Goal: Transaction & Acquisition: Purchase product/service

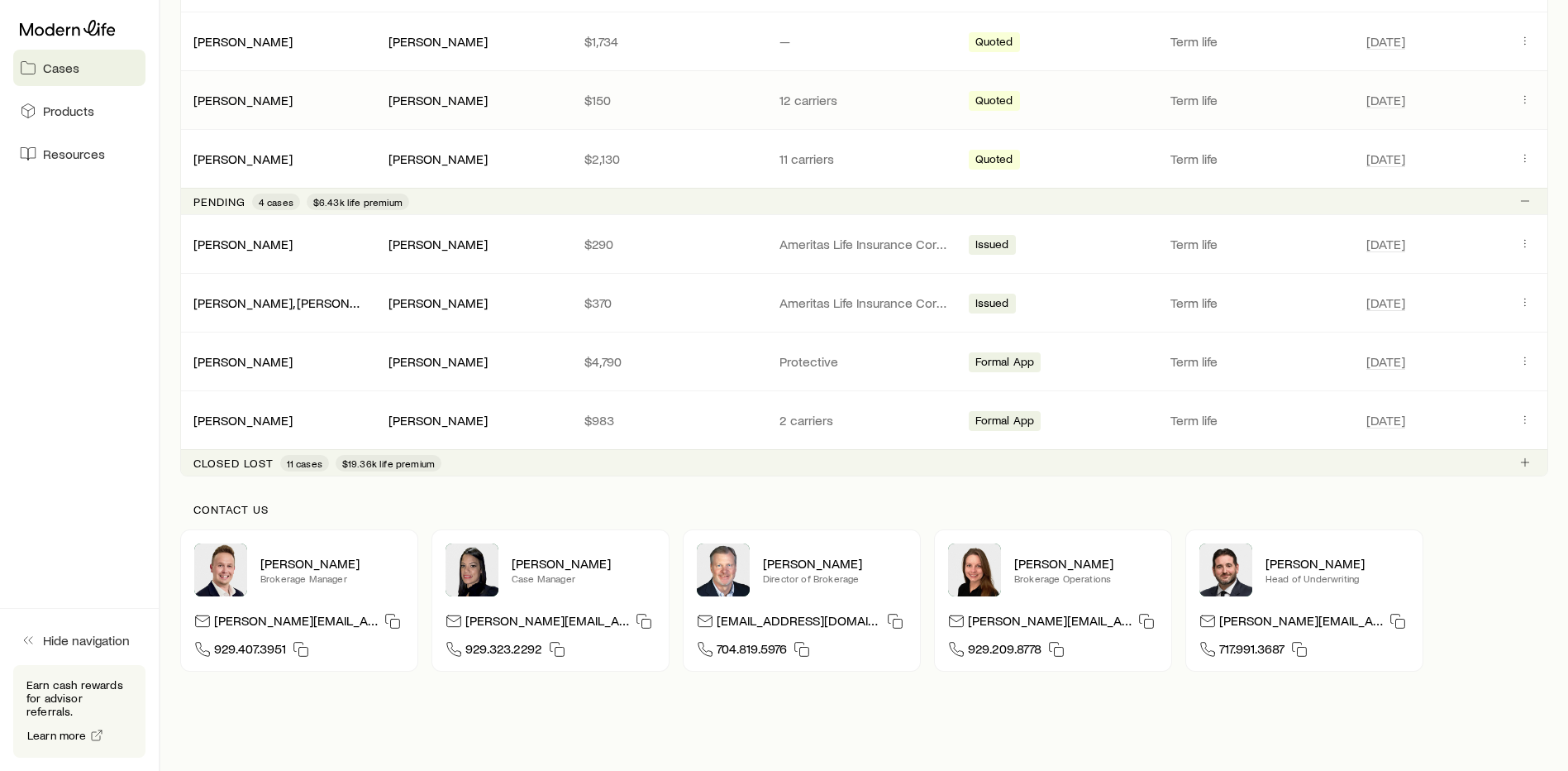
scroll to position [731, 0]
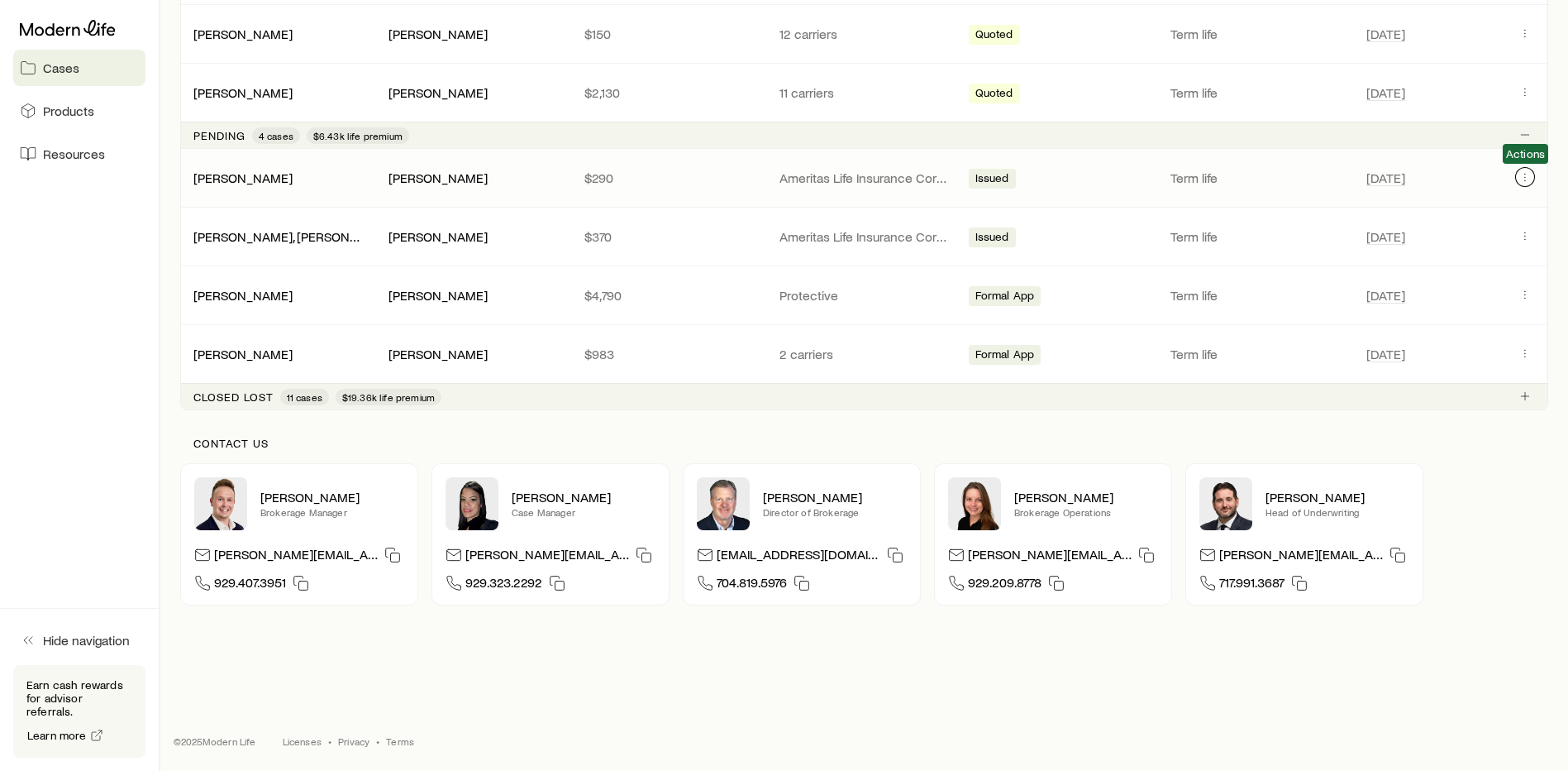
click at [1525, 176] on icon "Client cases" at bounding box center [1525, 176] width 13 height 13
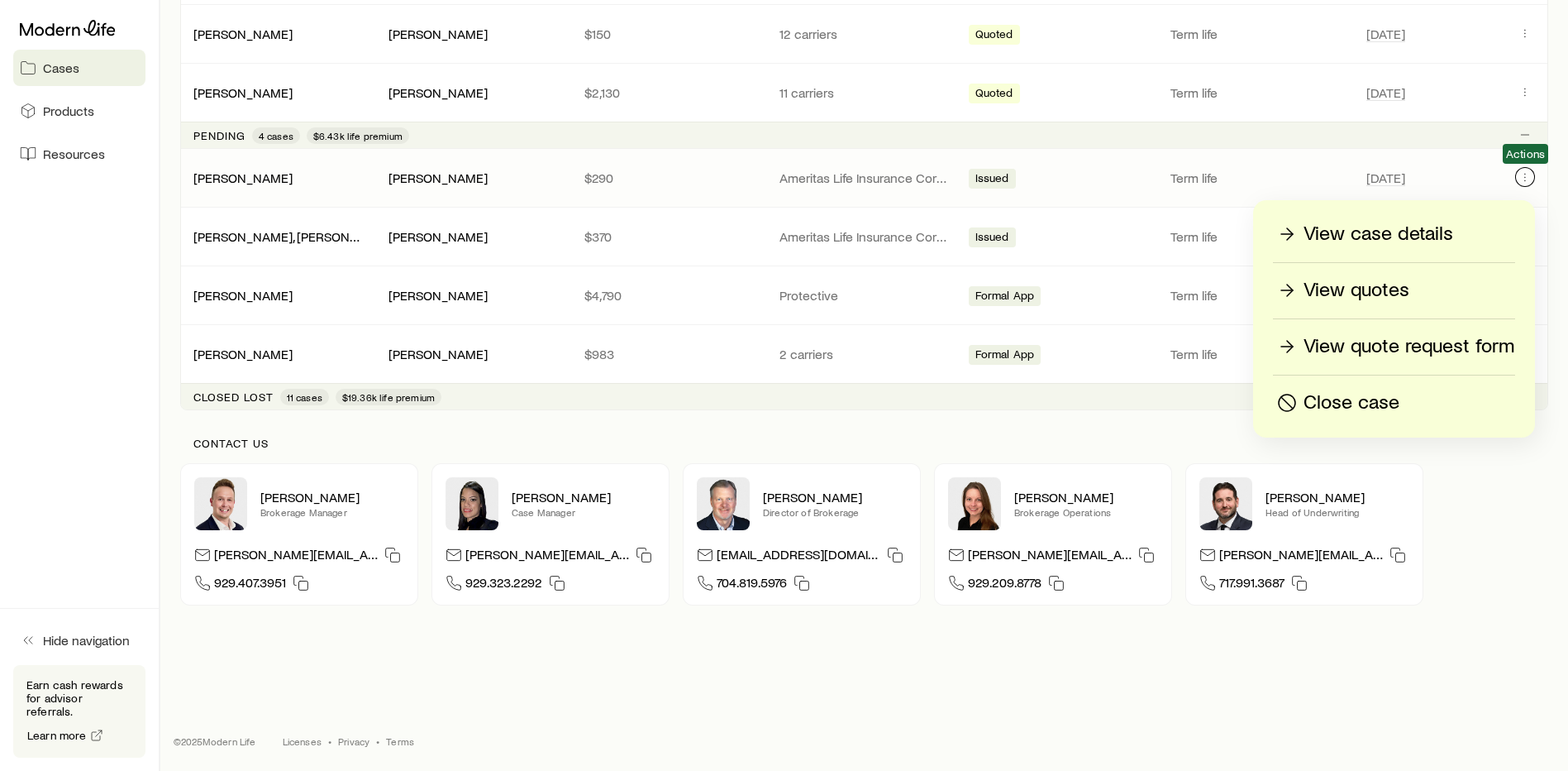
click at [1525, 178] on icon "Client cases" at bounding box center [1524, 177] width 1 height 1
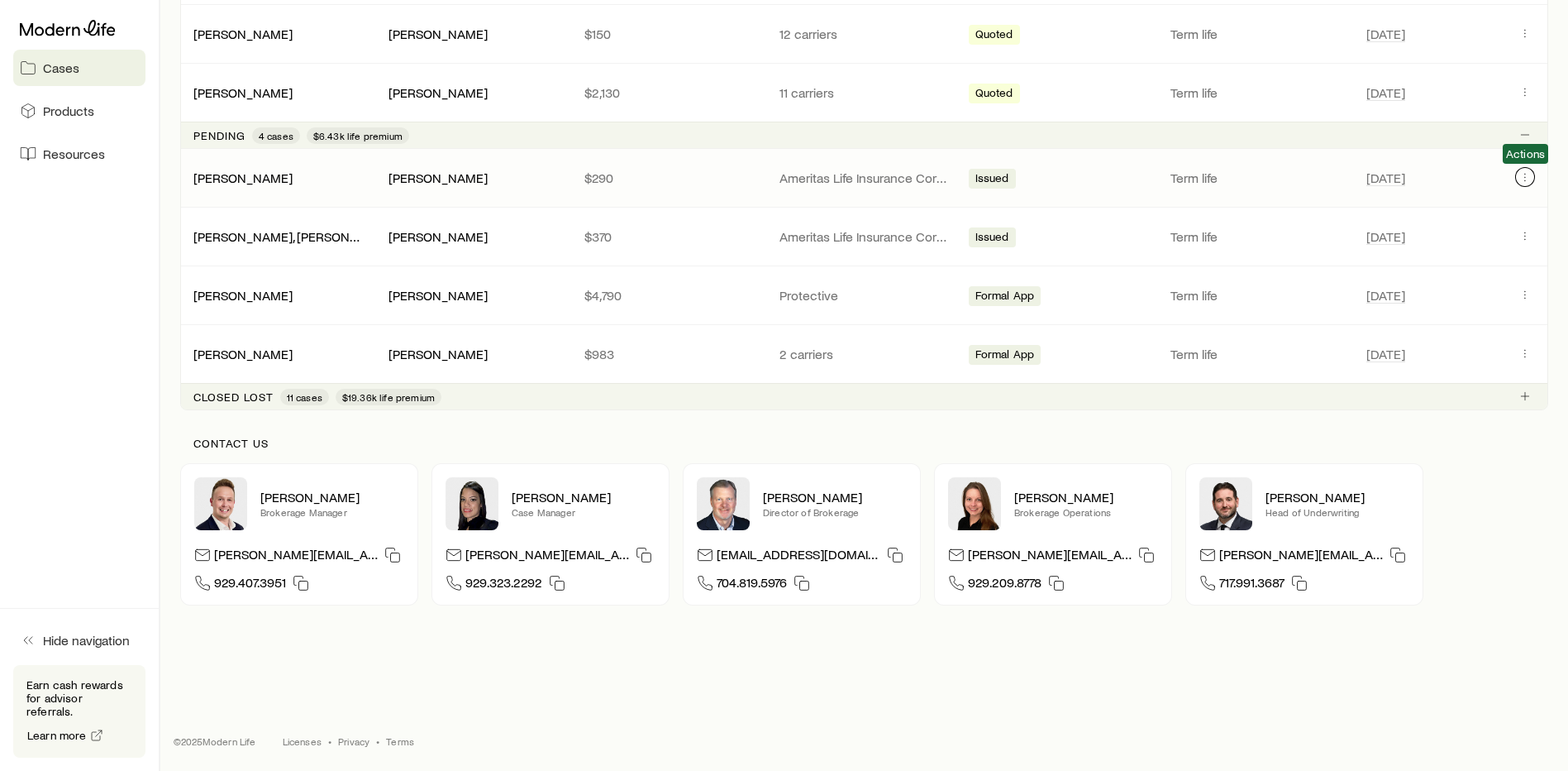
click at [1525, 178] on icon "Client cases" at bounding box center [1524, 177] width 1 height 1
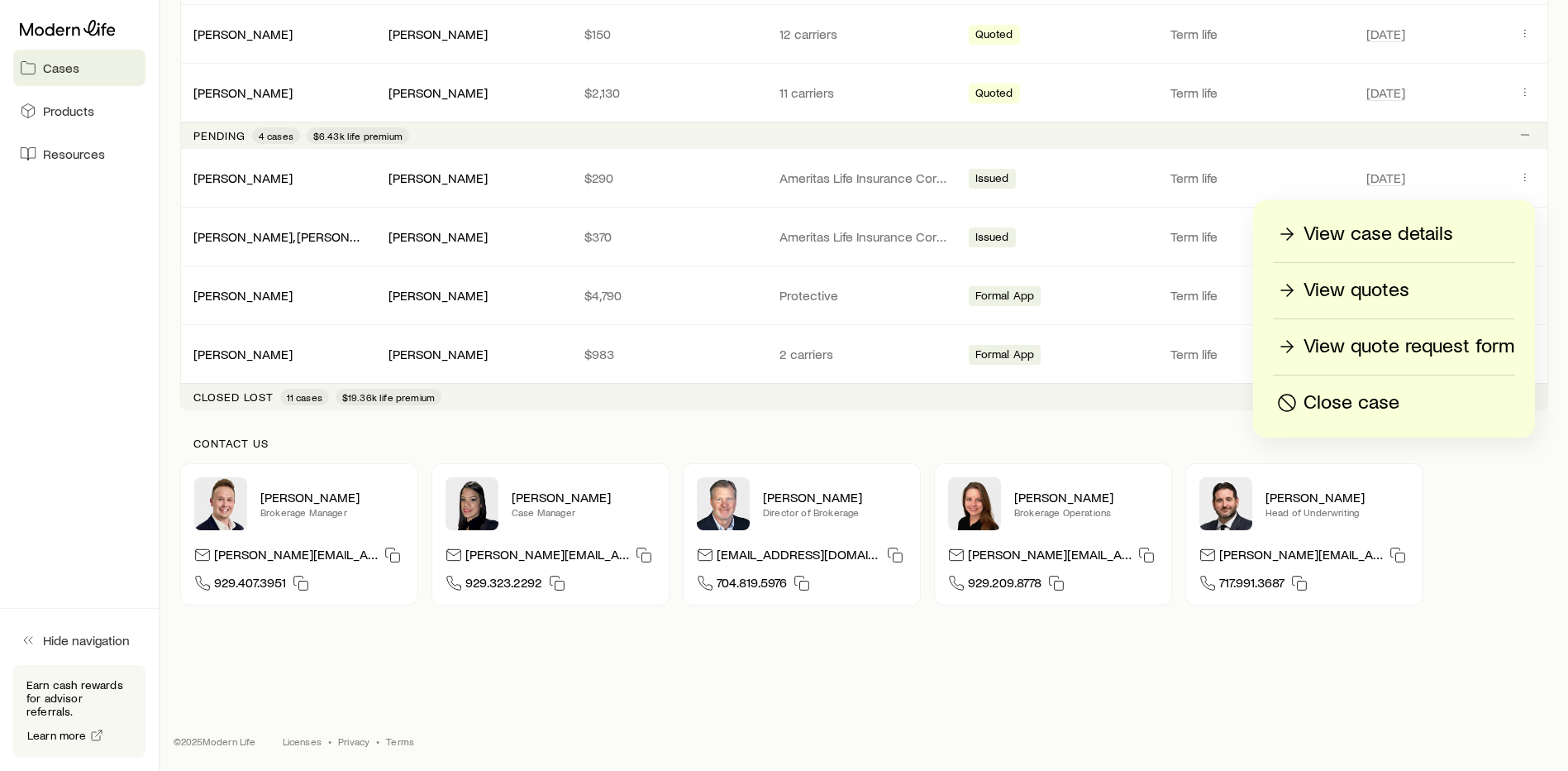
click at [1419, 234] on p "View case details" at bounding box center [1379, 234] width 150 height 26
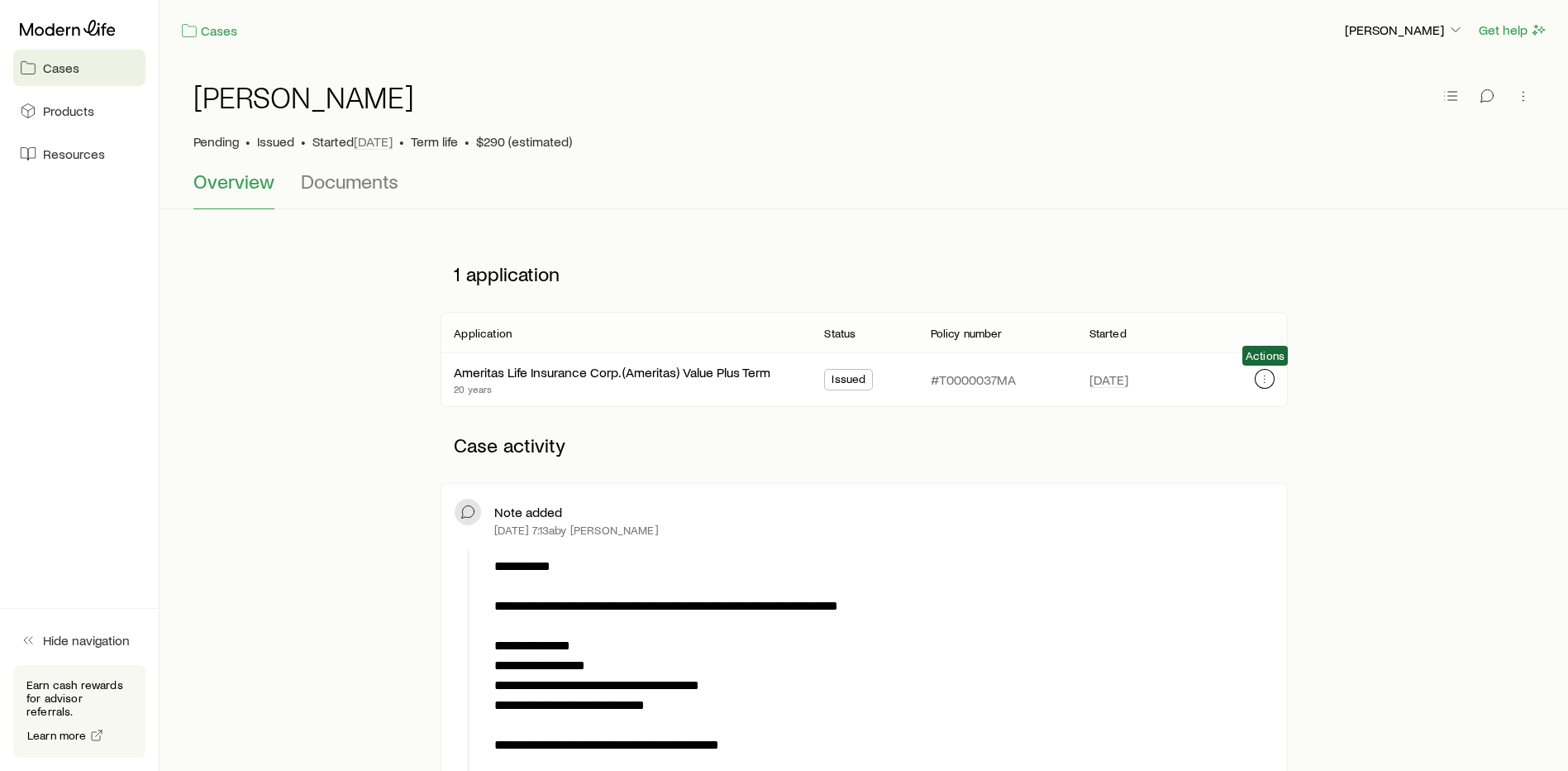
click at [1264, 384] on icon "button" at bounding box center [1264, 378] width 13 height 13
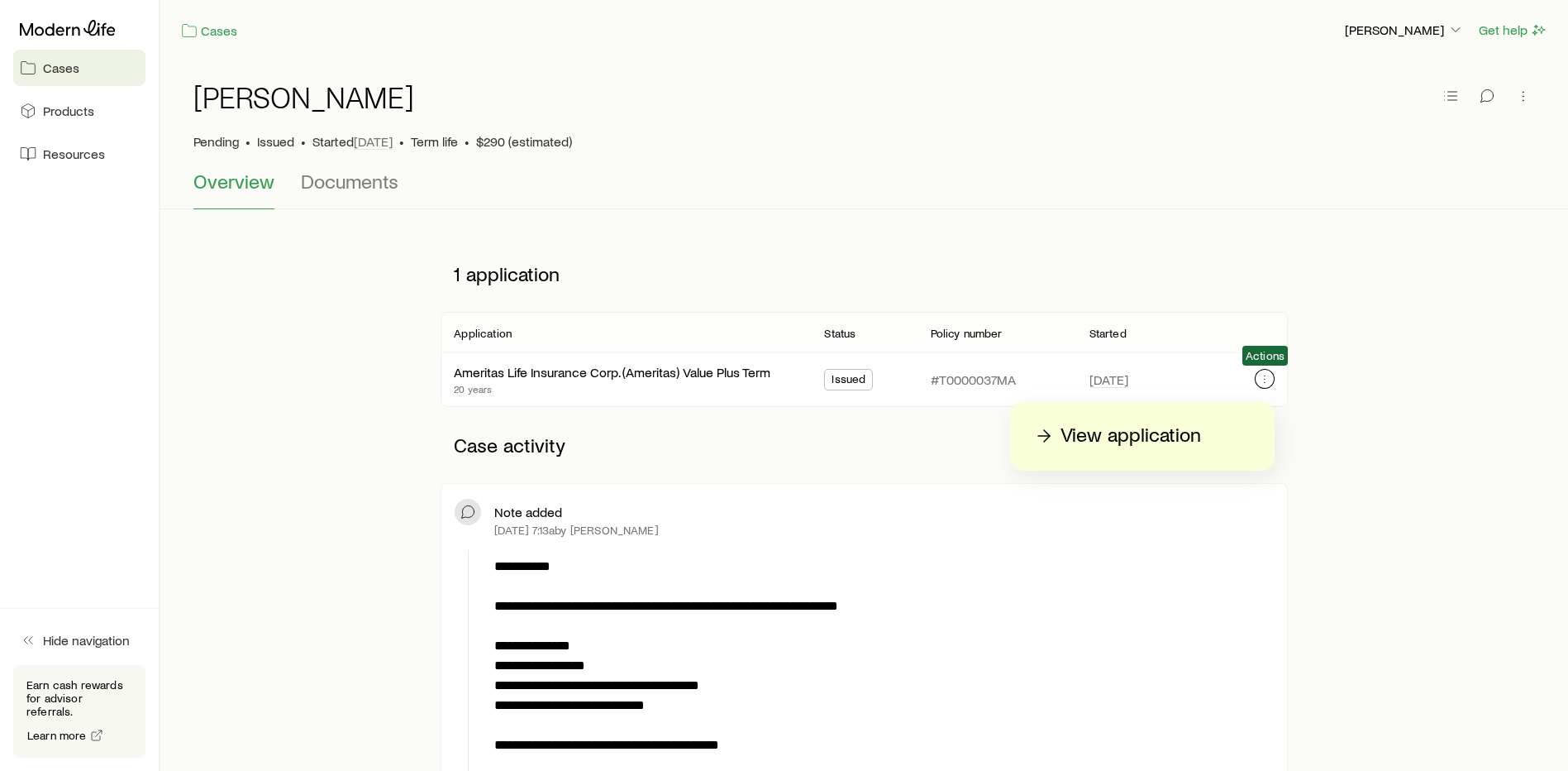
click at [1264, 380] on icon "button" at bounding box center [1264, 379] width 1 height 1
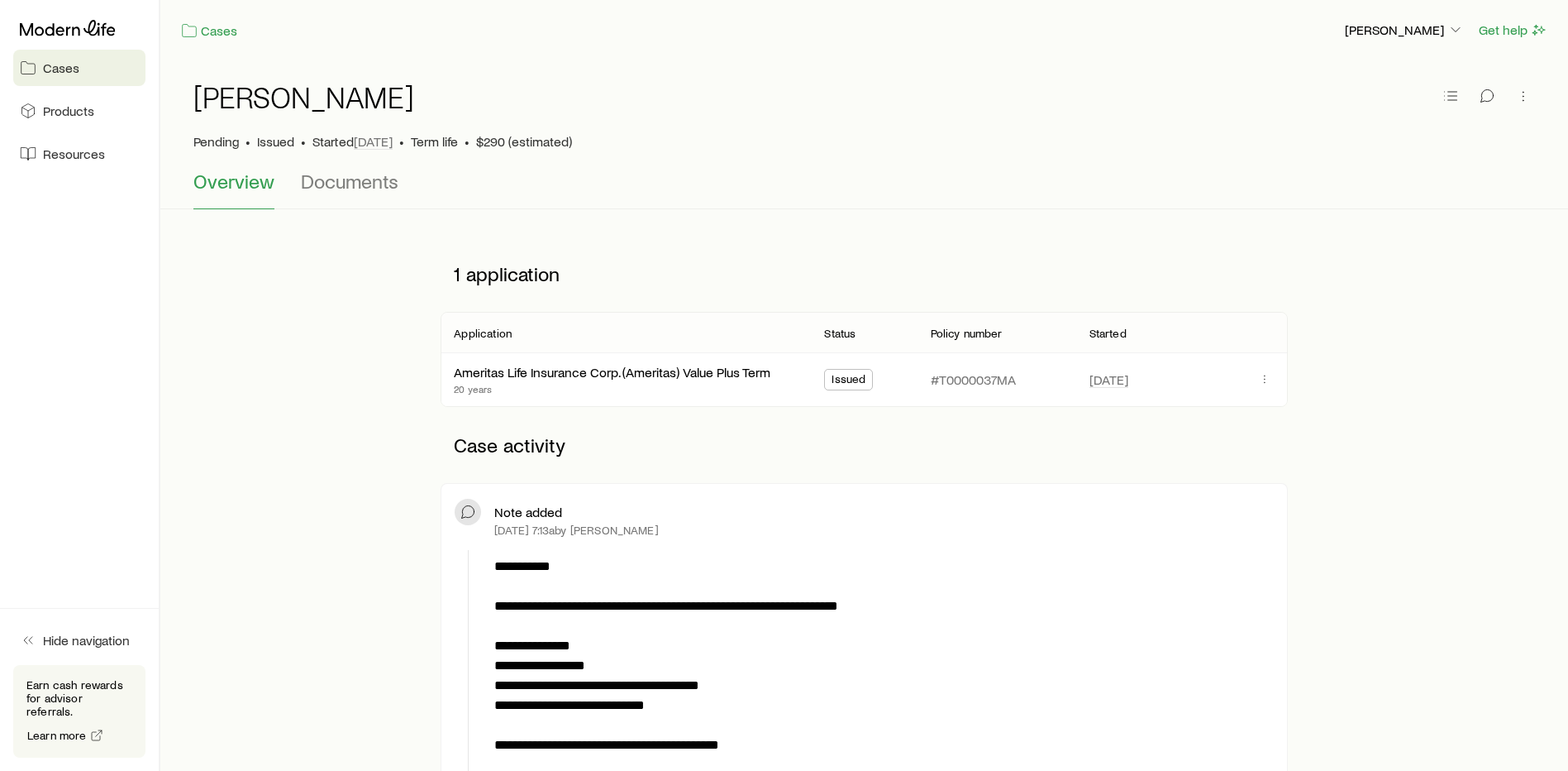
click at [1032, 288] on p "1 application" at bounding box center [863, 273] width 847 height 49
click at [221, 36] on link "Cases" at bounding box center [210, 31] width 58 height 19
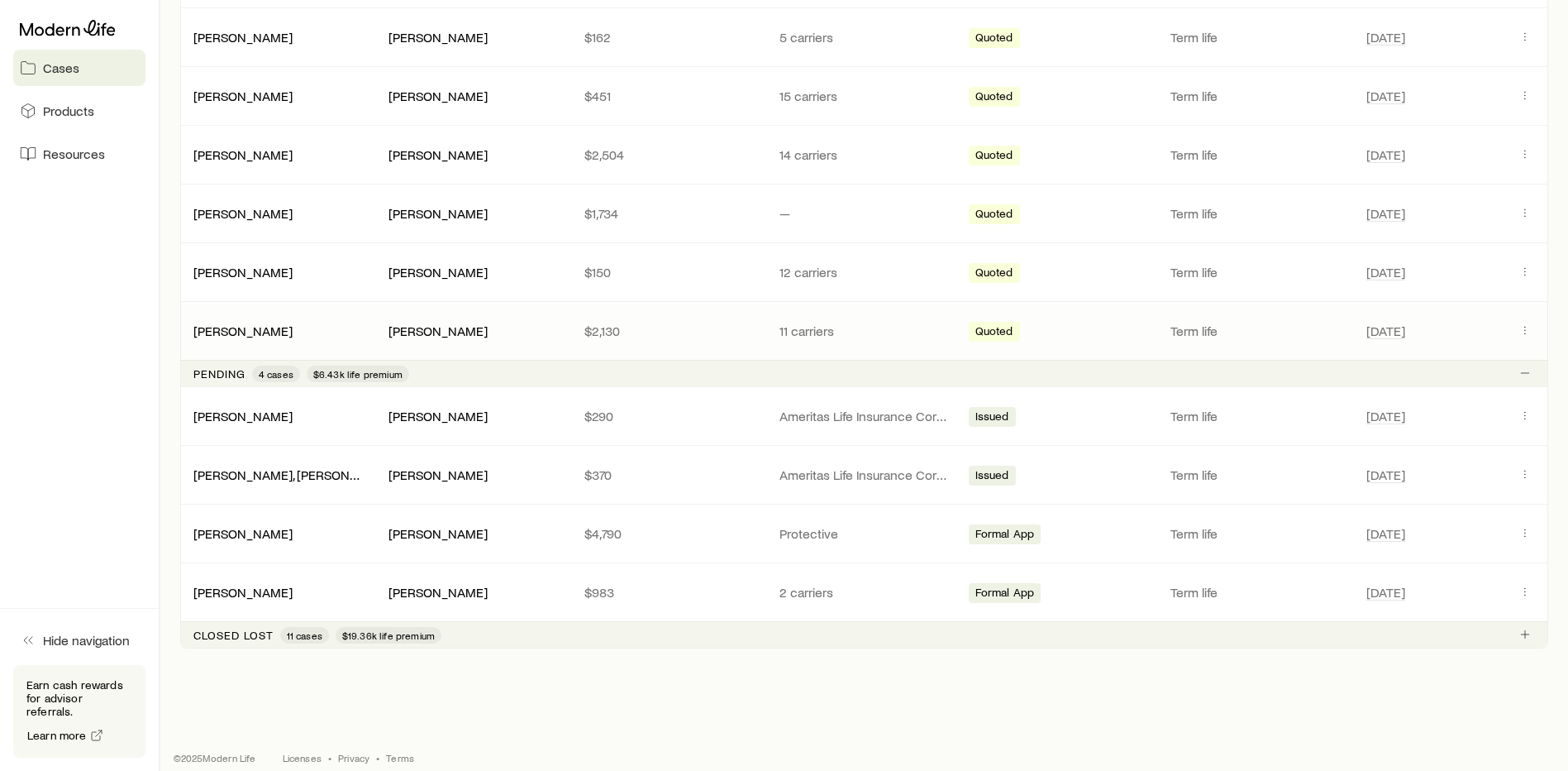
scroll to position [509, 0]
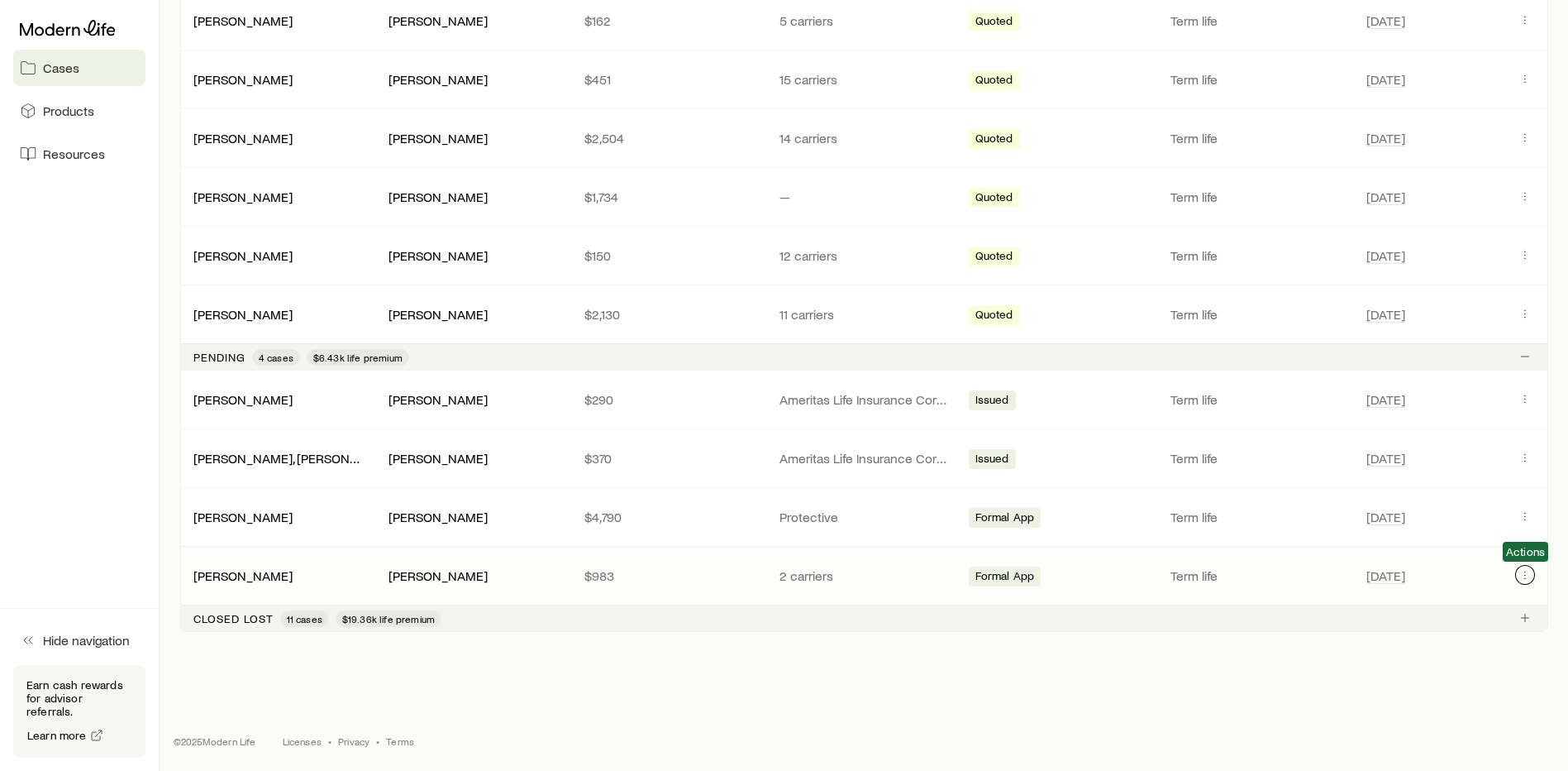
click at [1528, 575] on icon "Client cases" at bounding box center [1525, 575] width 13 height 13
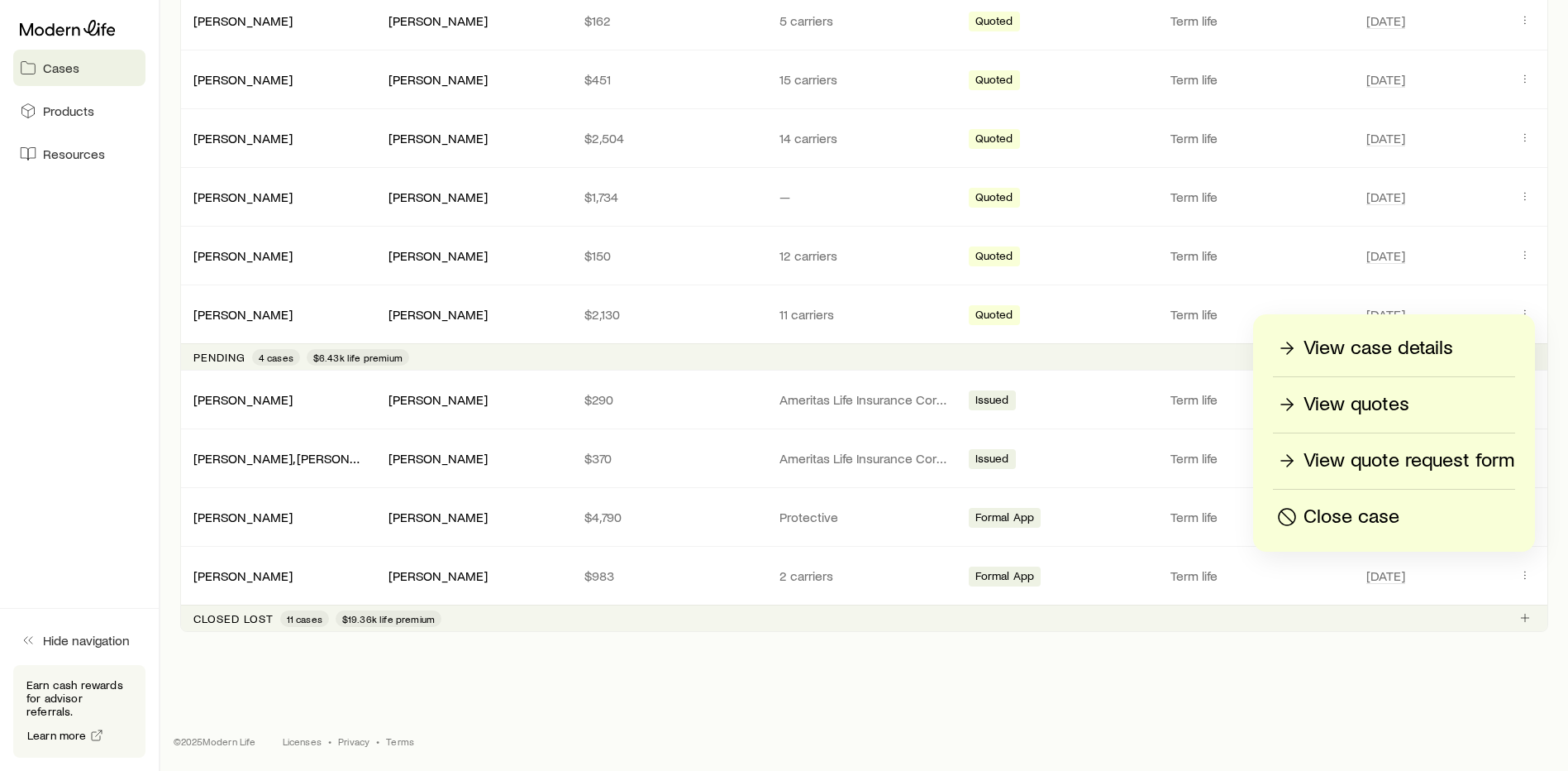
click at [1370, 351] on p "View case details" at bounding box center [1379, 348] width 150 height 26
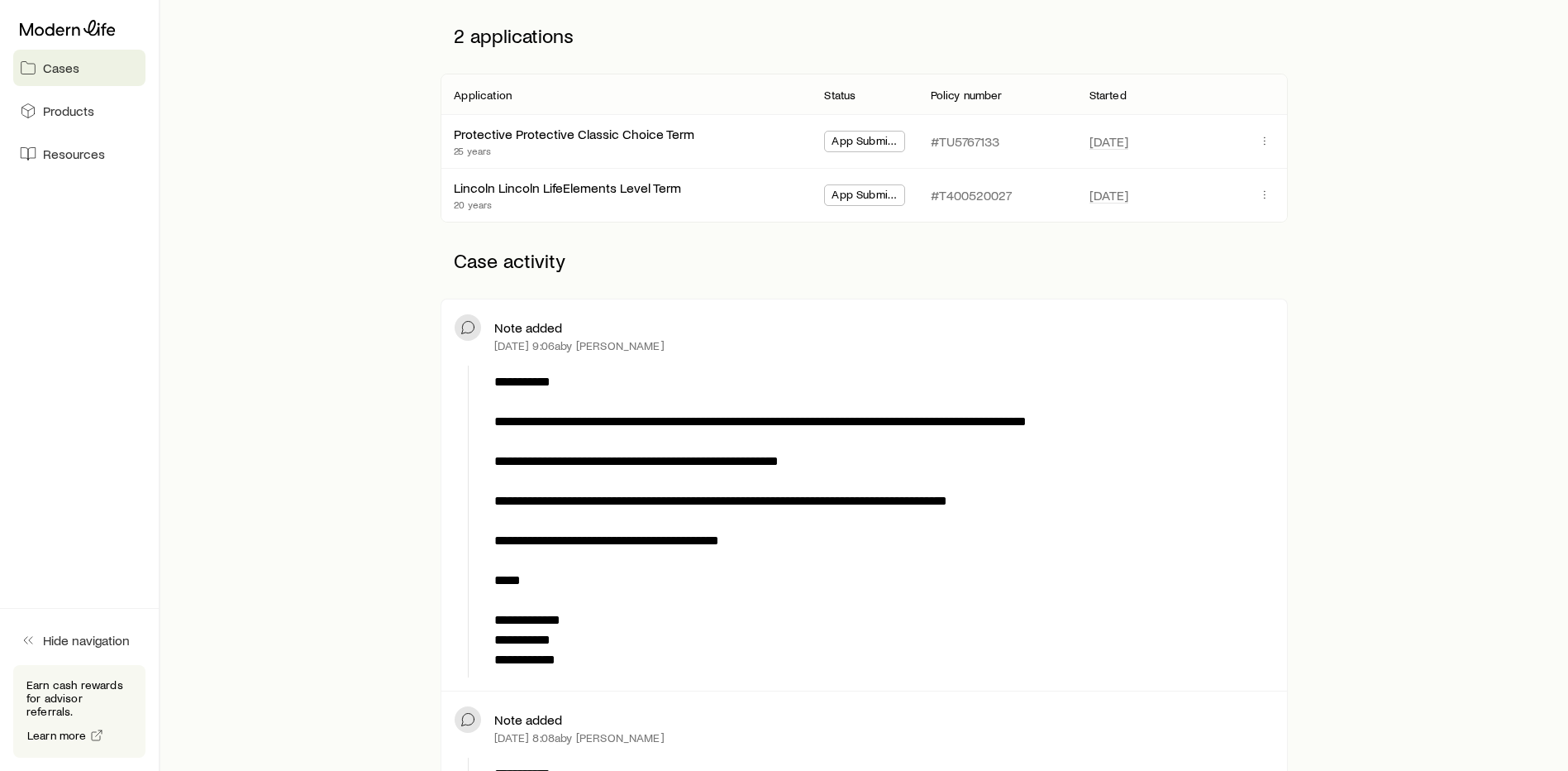
scroll to position [248, 0]
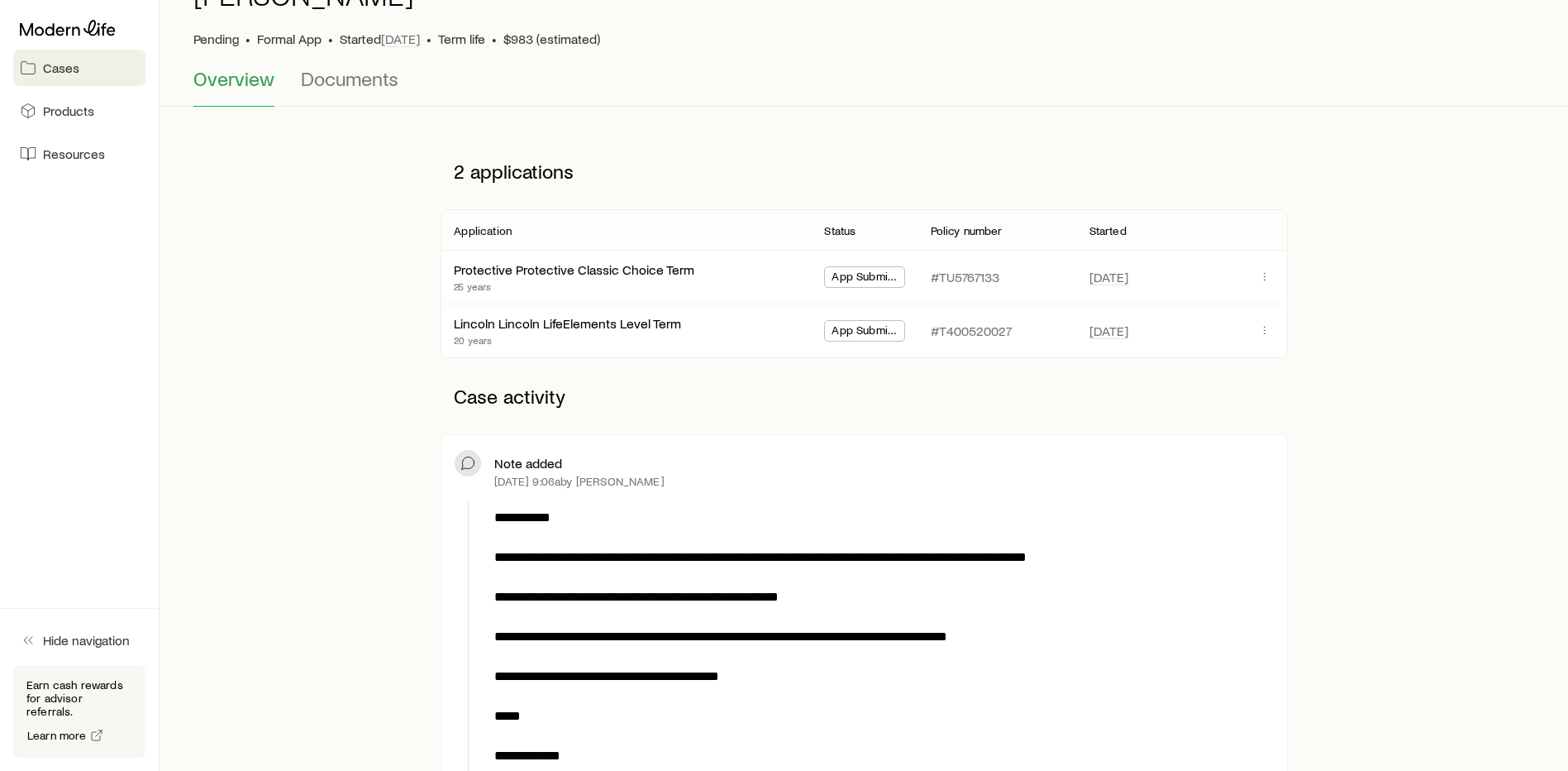
scroll to position [0, 0]
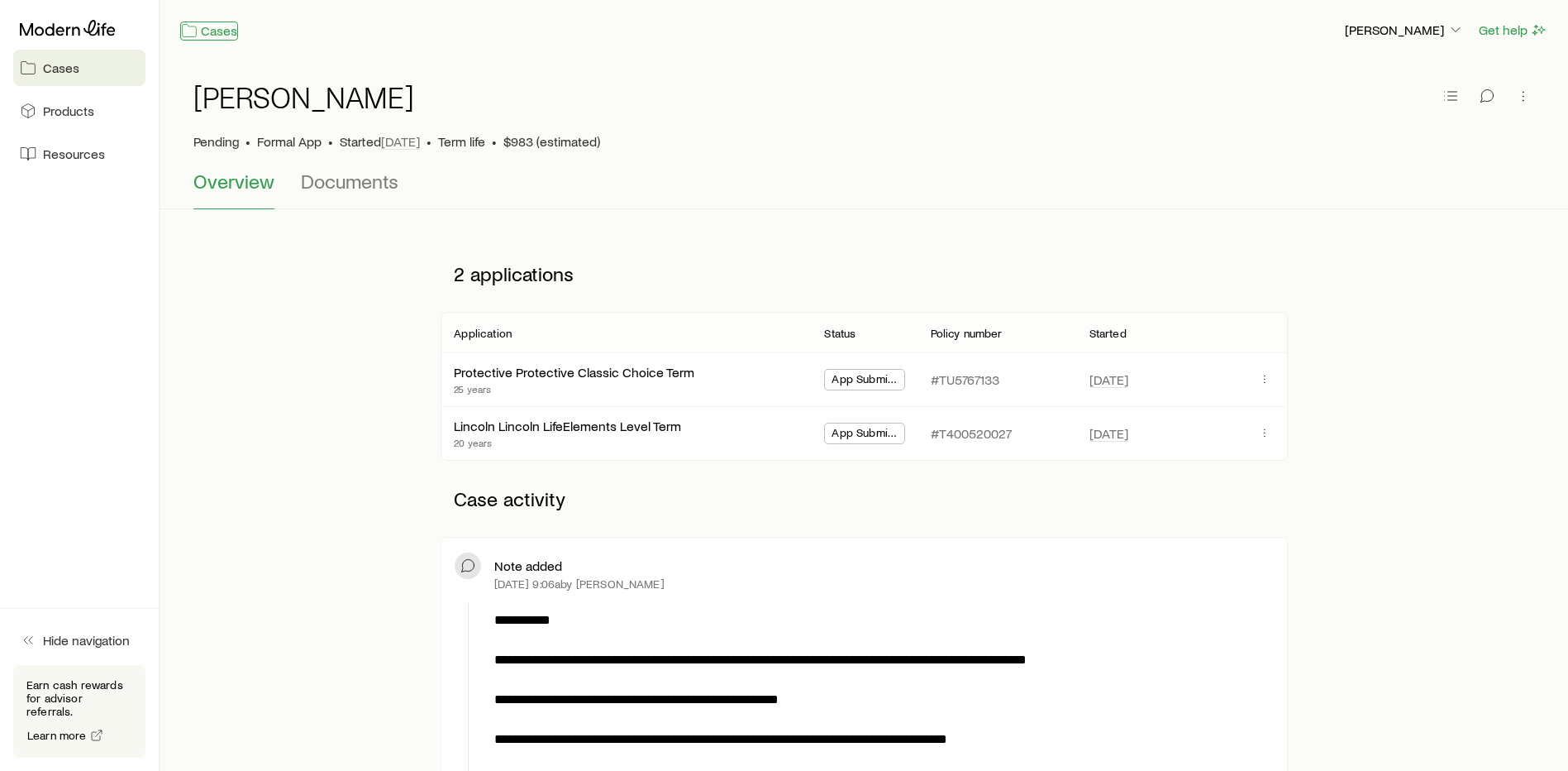
click at [213, 32] on link "Cases" at bounding box center [210, 31] width 58 height 19
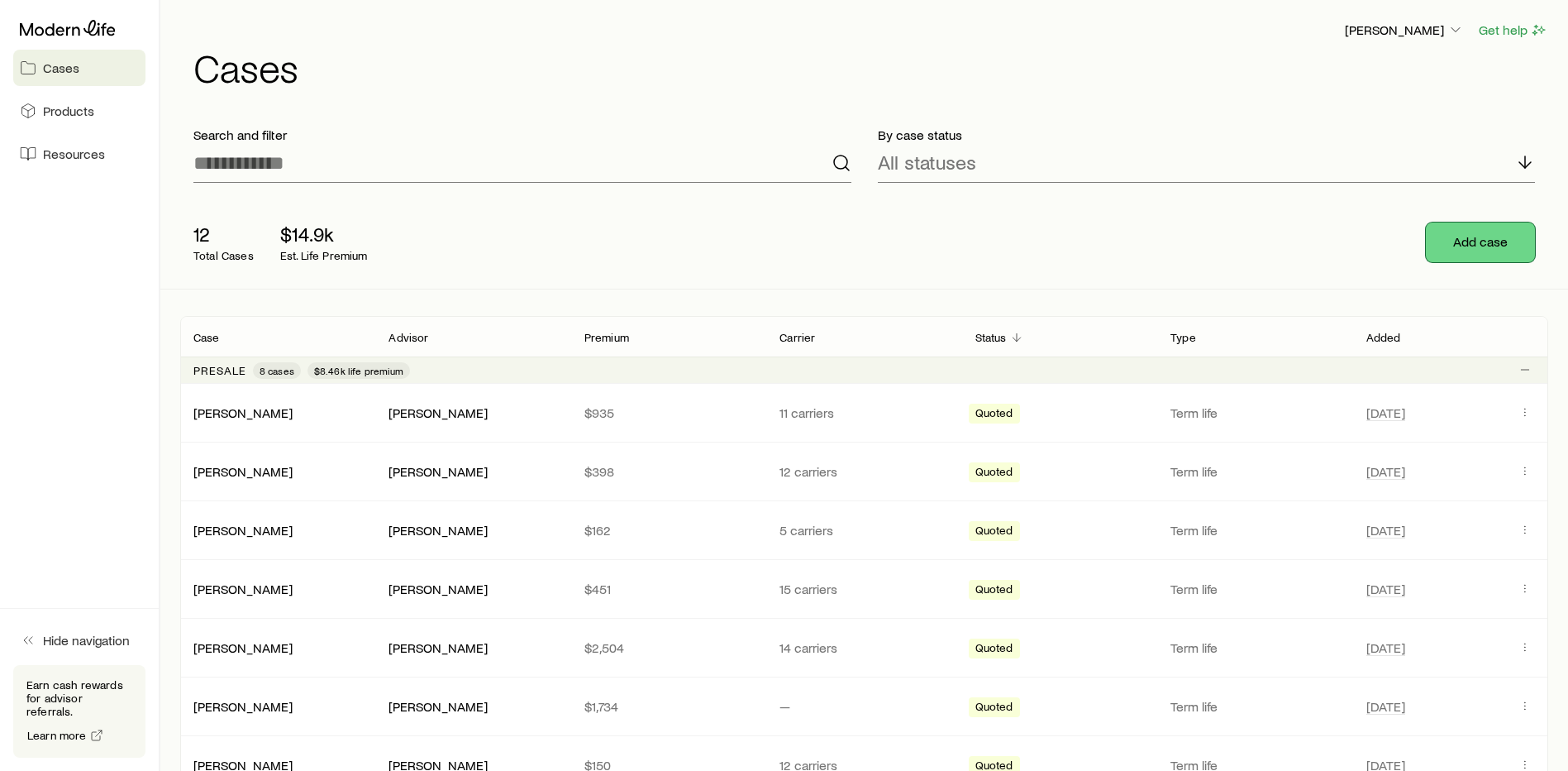
click at [1498, 240] on button "Add case" at bounding box center [1481, 241] width 109 height 40
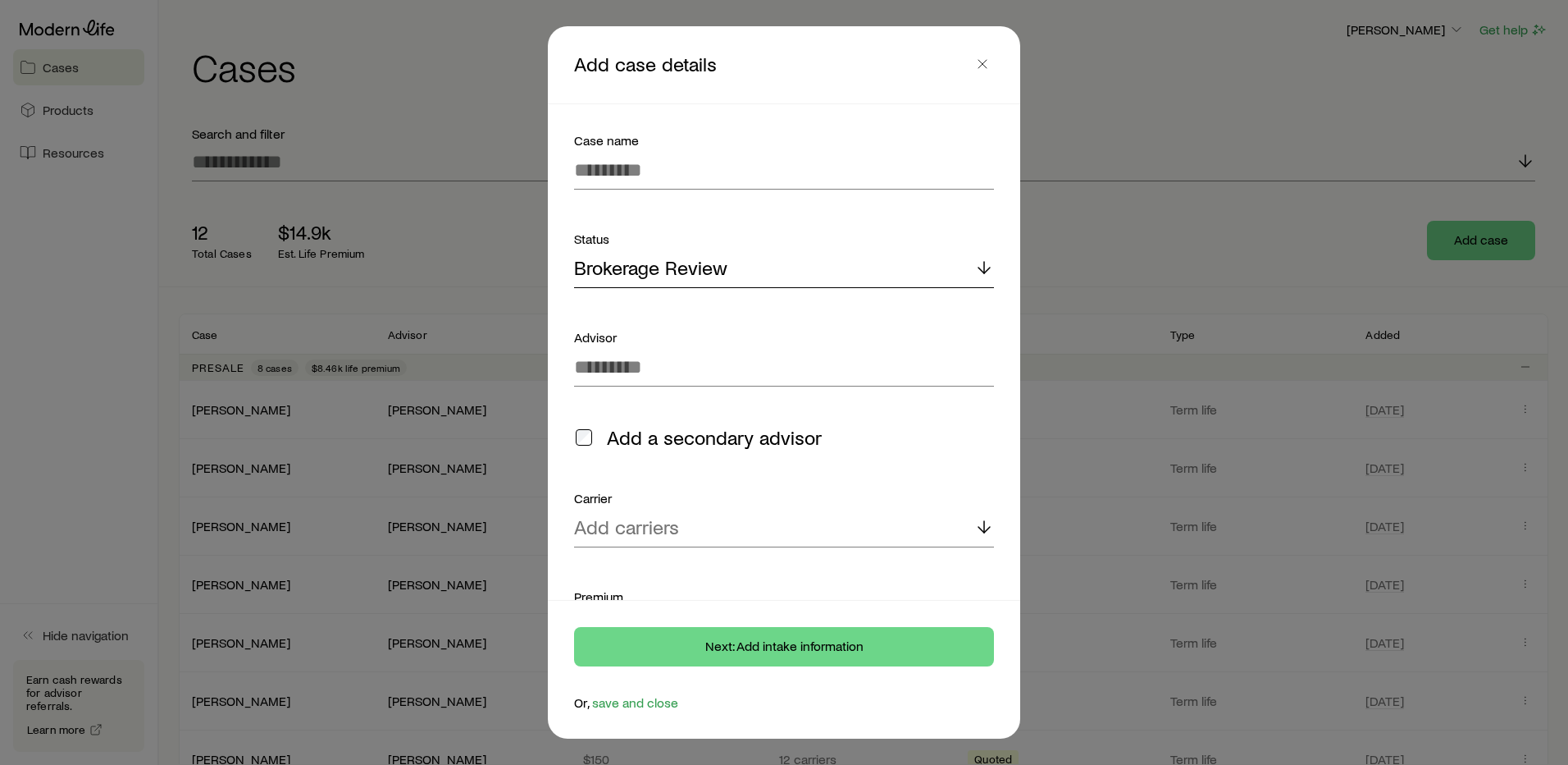
click at [699, 261] on p "Brokerage Review" at bounding box center [650, 268] width 153 height 23
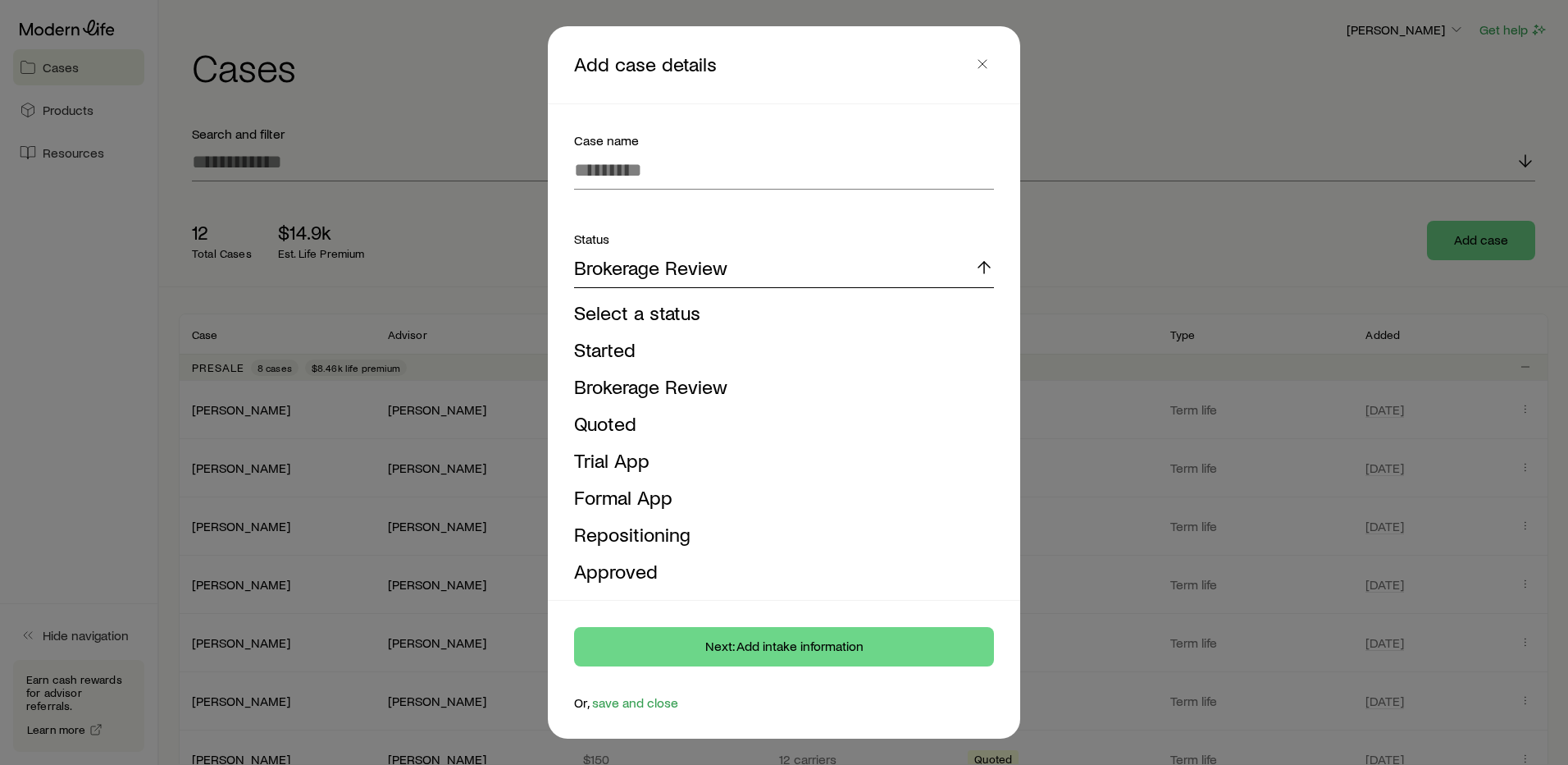
click at [699, 261] on p "Brokerage Review" at bounding box center [650, 268] width 153 height 23
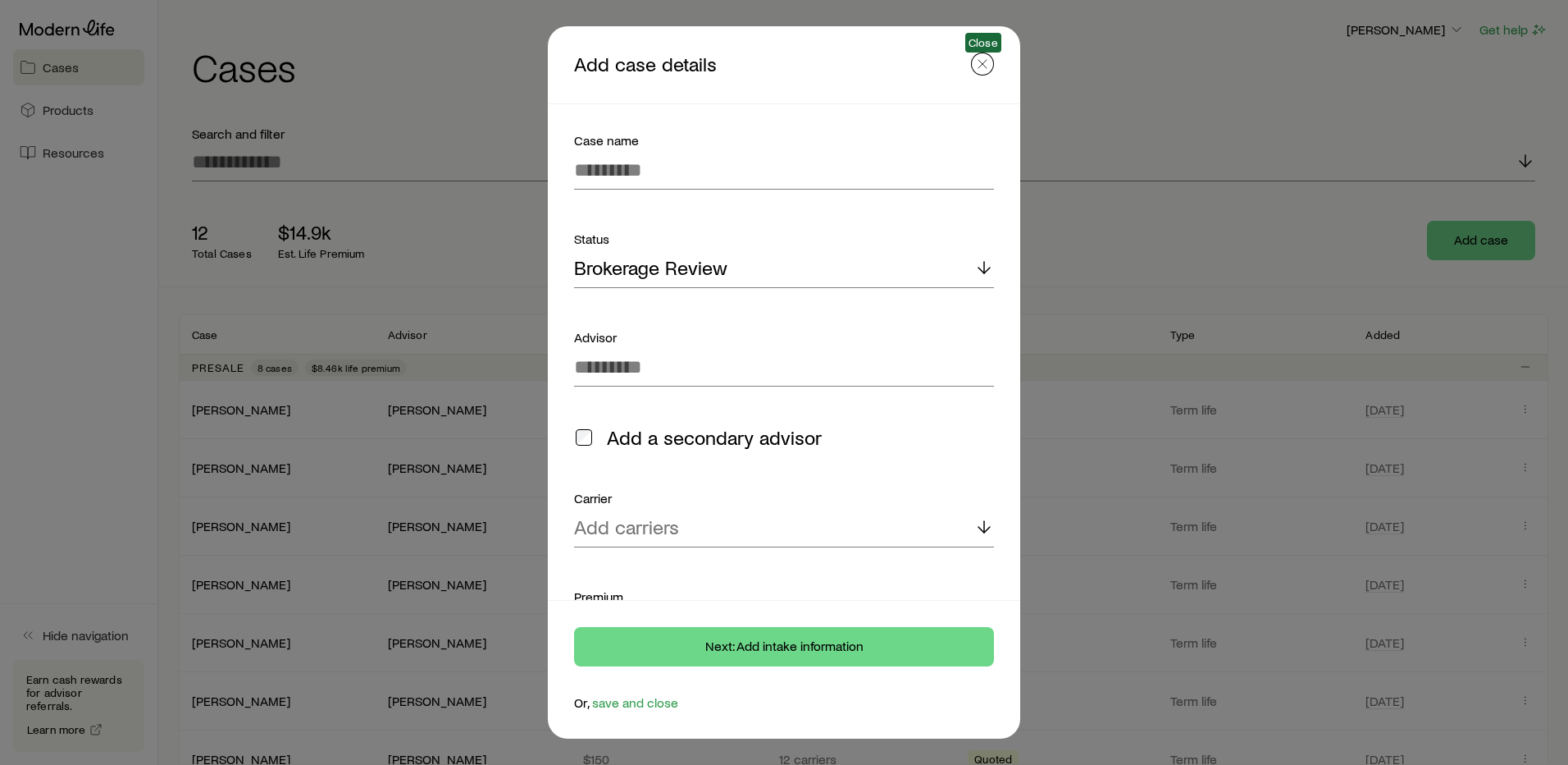
click at [989, 65] on icon "button" at bounding box center [982, 64] width 17 height 17
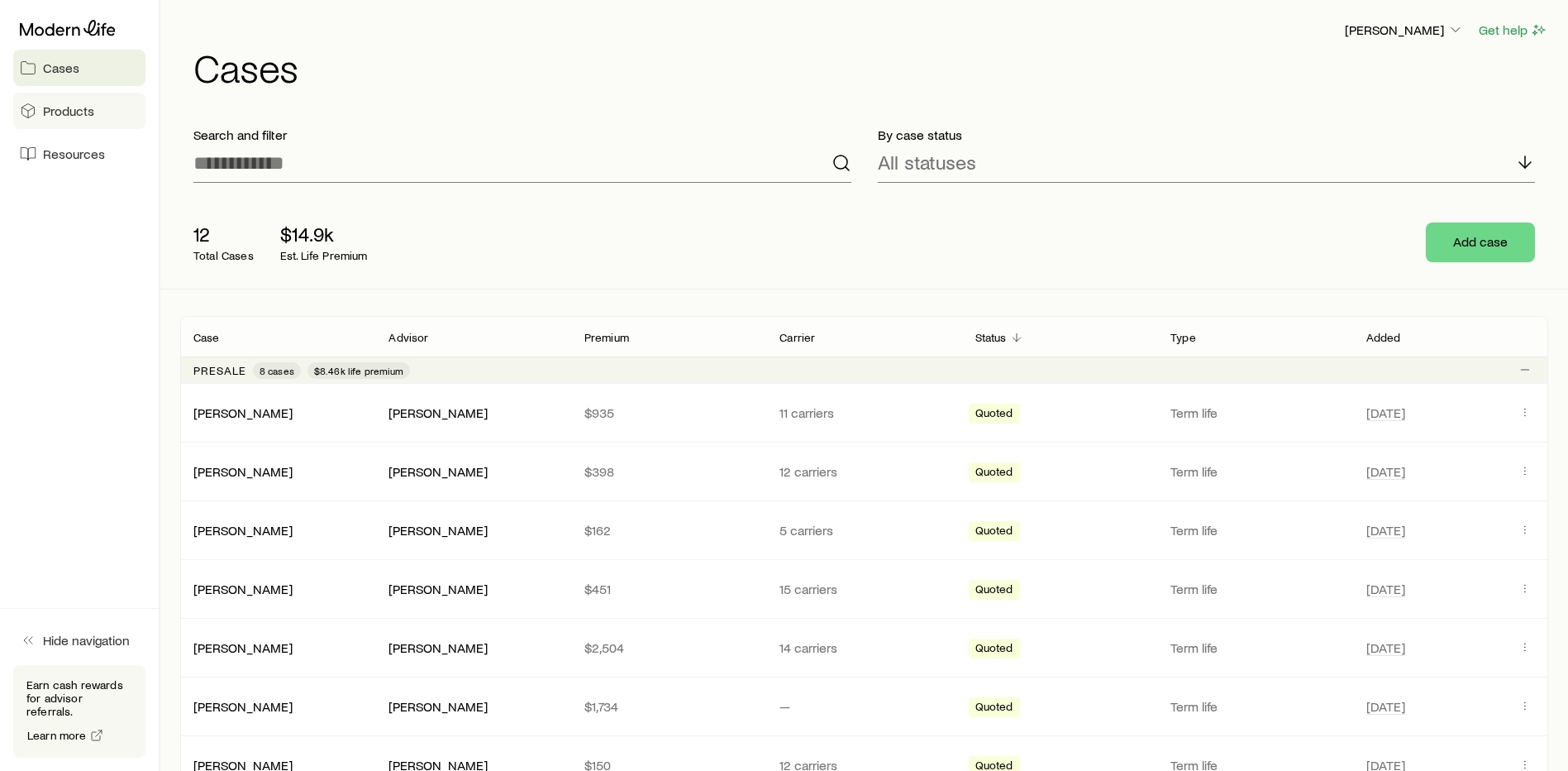
click at [53, 115] on span "Products" at bounding box center [69, 110] width 51 height 17
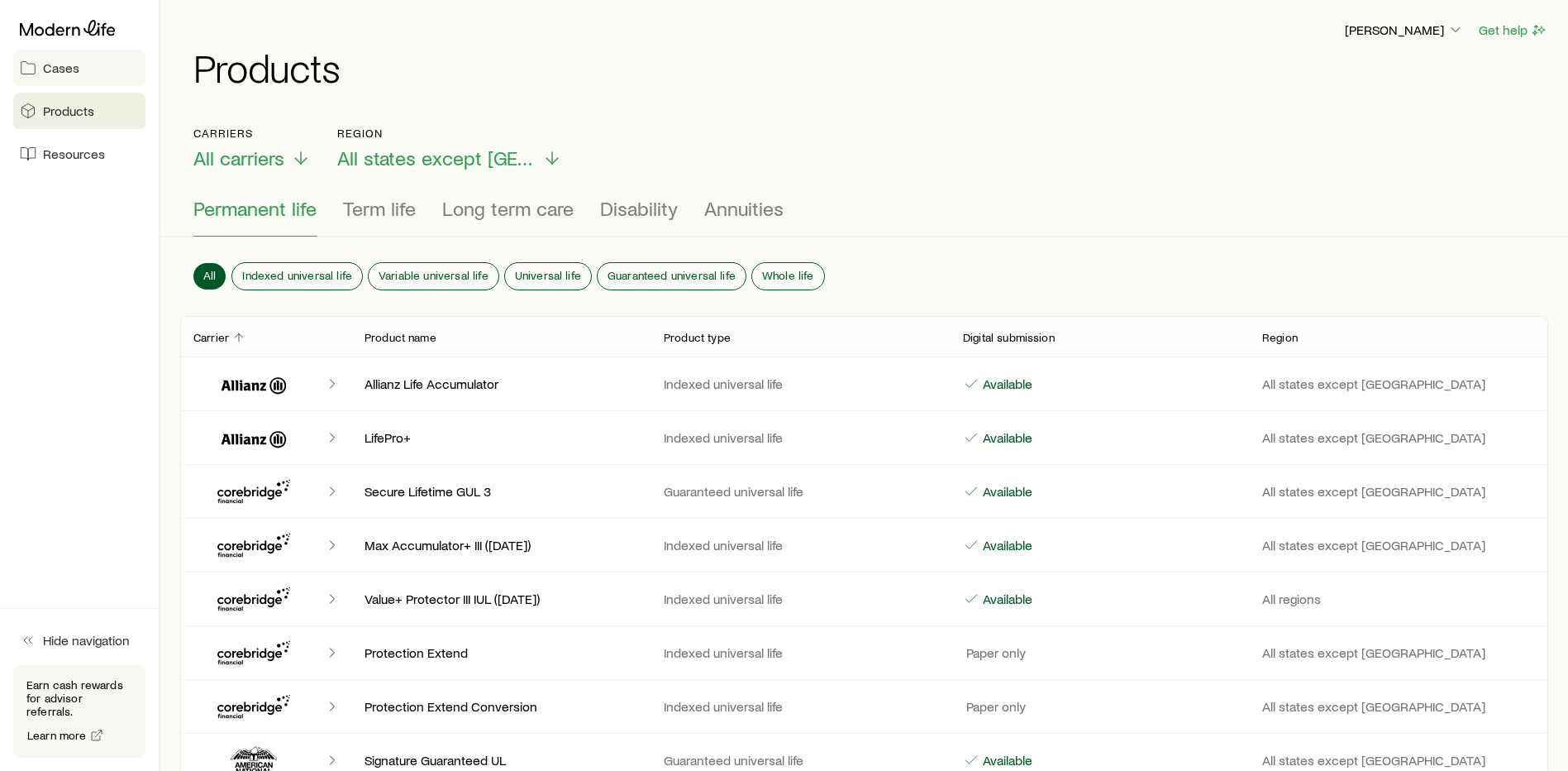
click at [61, 69] on span "Cases" at bounding box center [61, 68] width 36 height 17
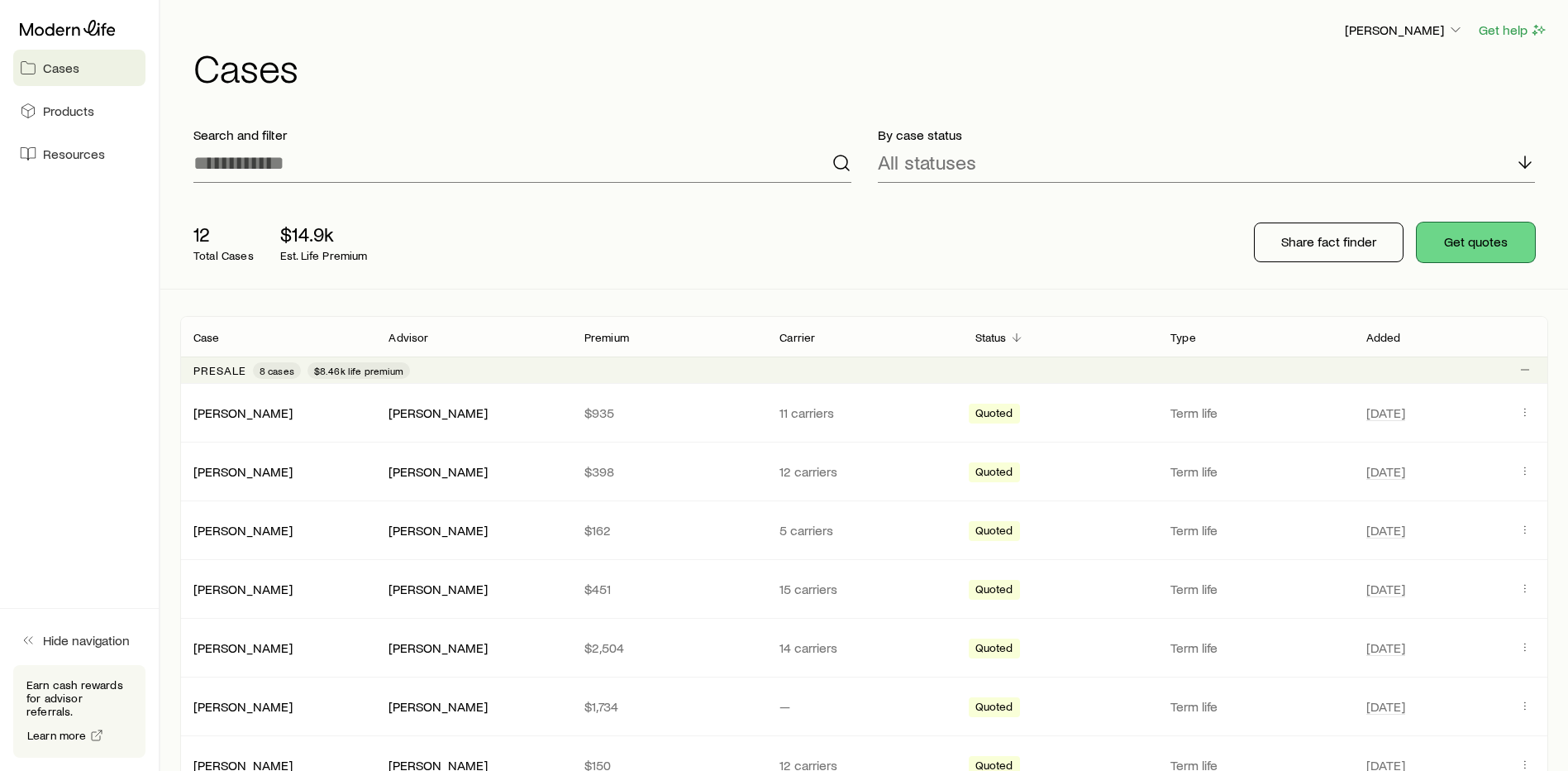
click at [1439, 247] on button "Get quotes" at bounding box center [1476, 241] width 118 height 40
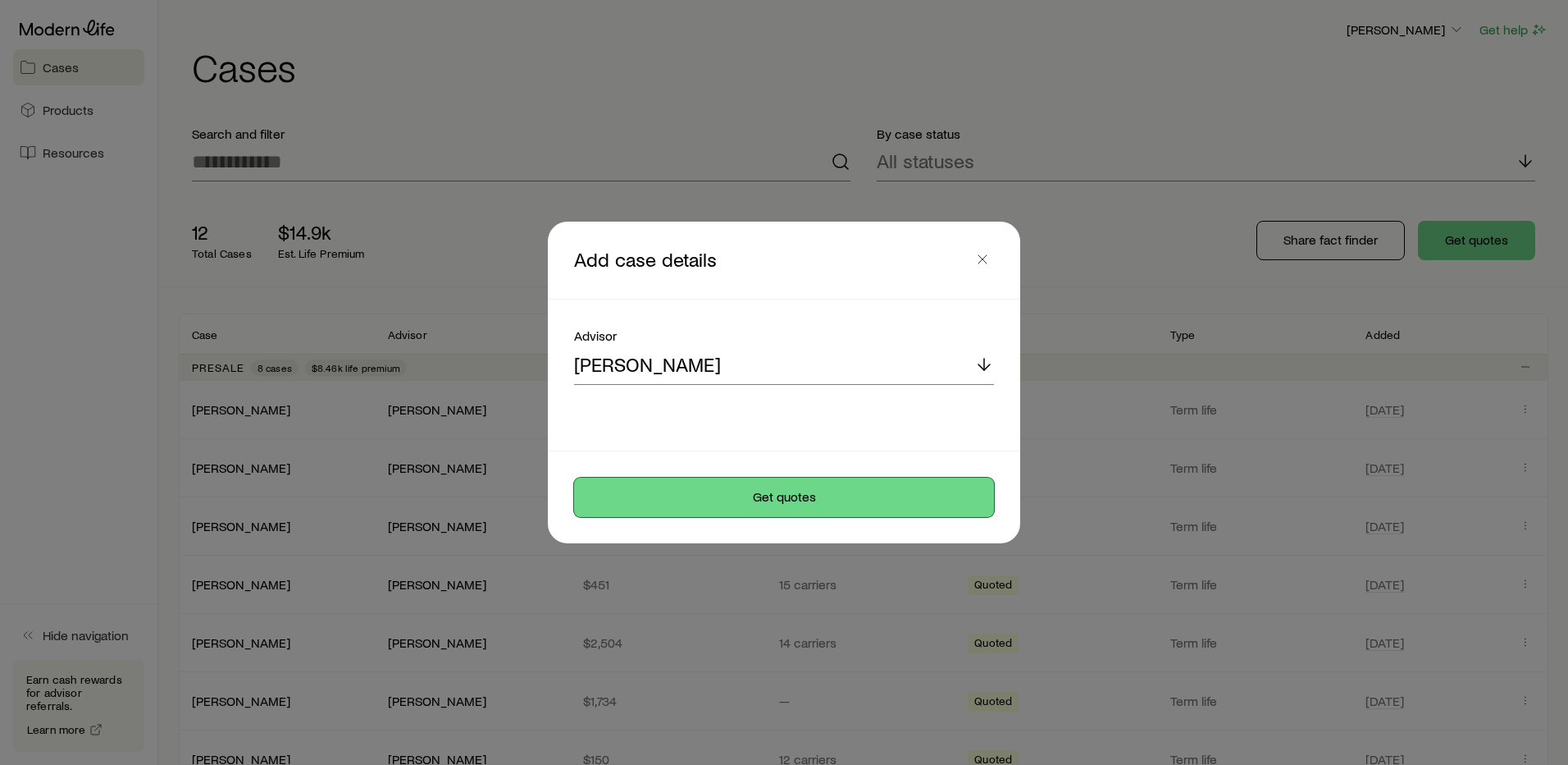
click at [793, 498] on button "Get quotes" at bounding box center [784, 497] width 420 height 39
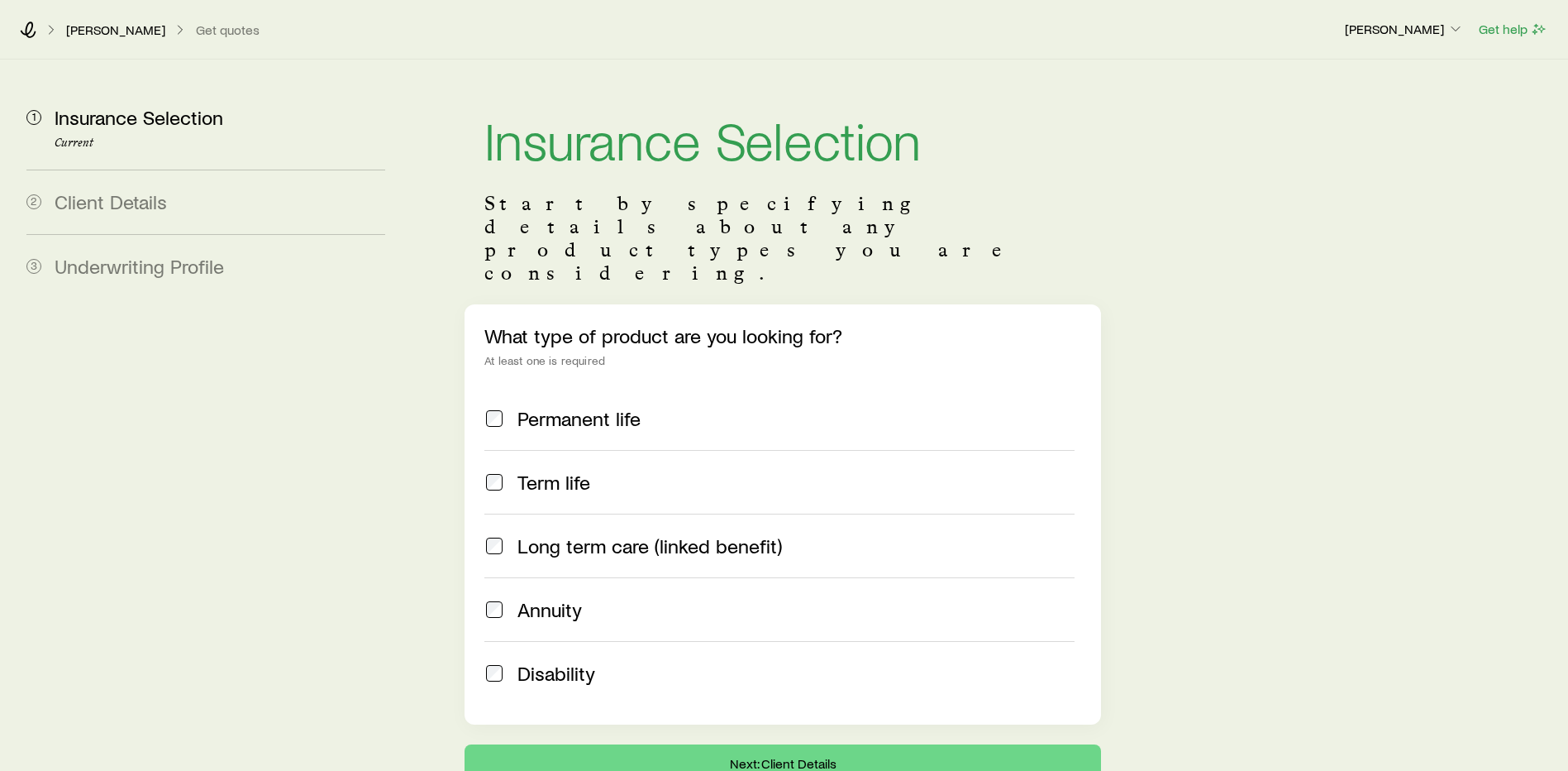
click at [502, 471] on span at bounding box center [494, 482] width 20 height 23
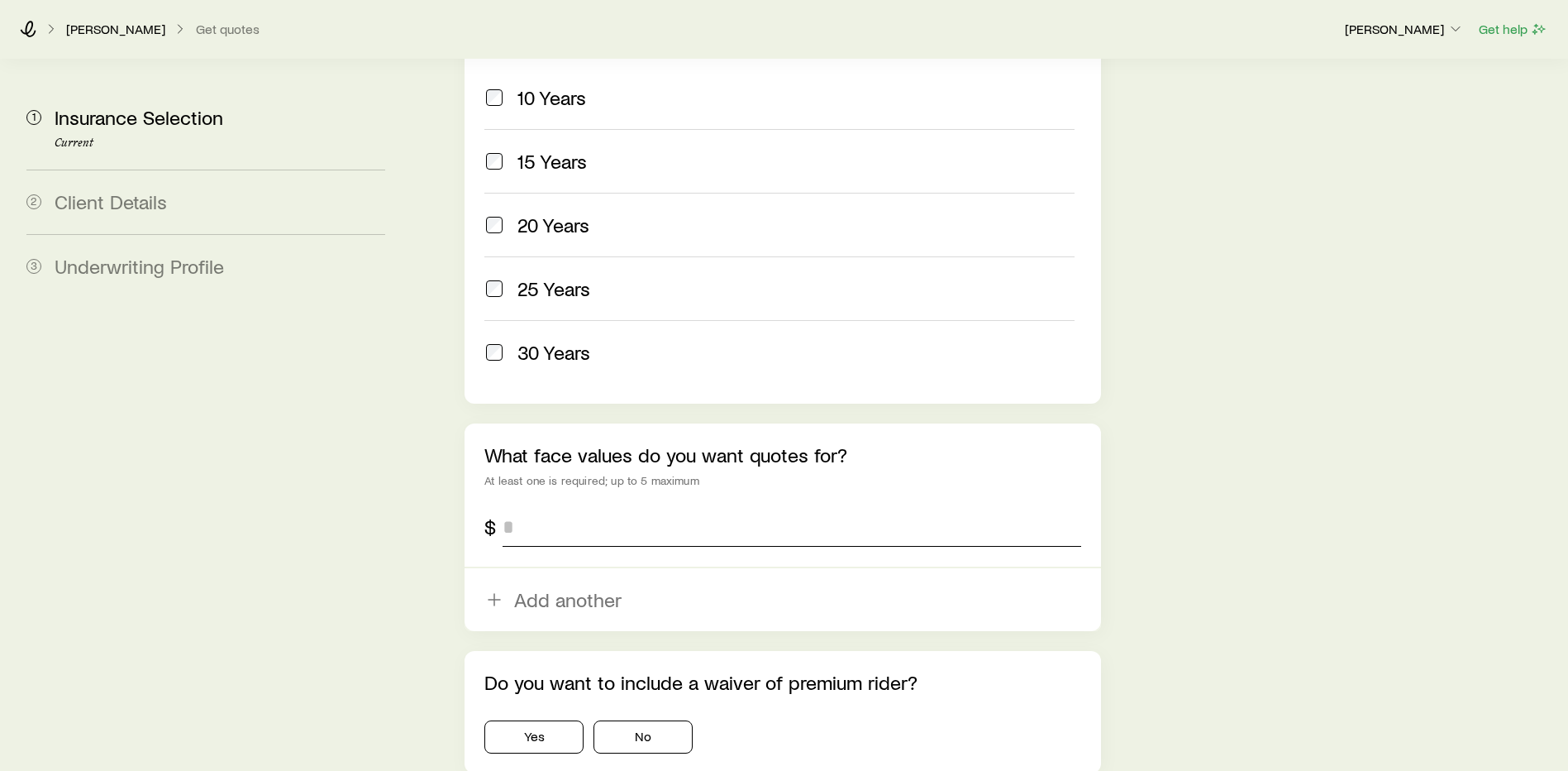
scroll to position [935, 0]
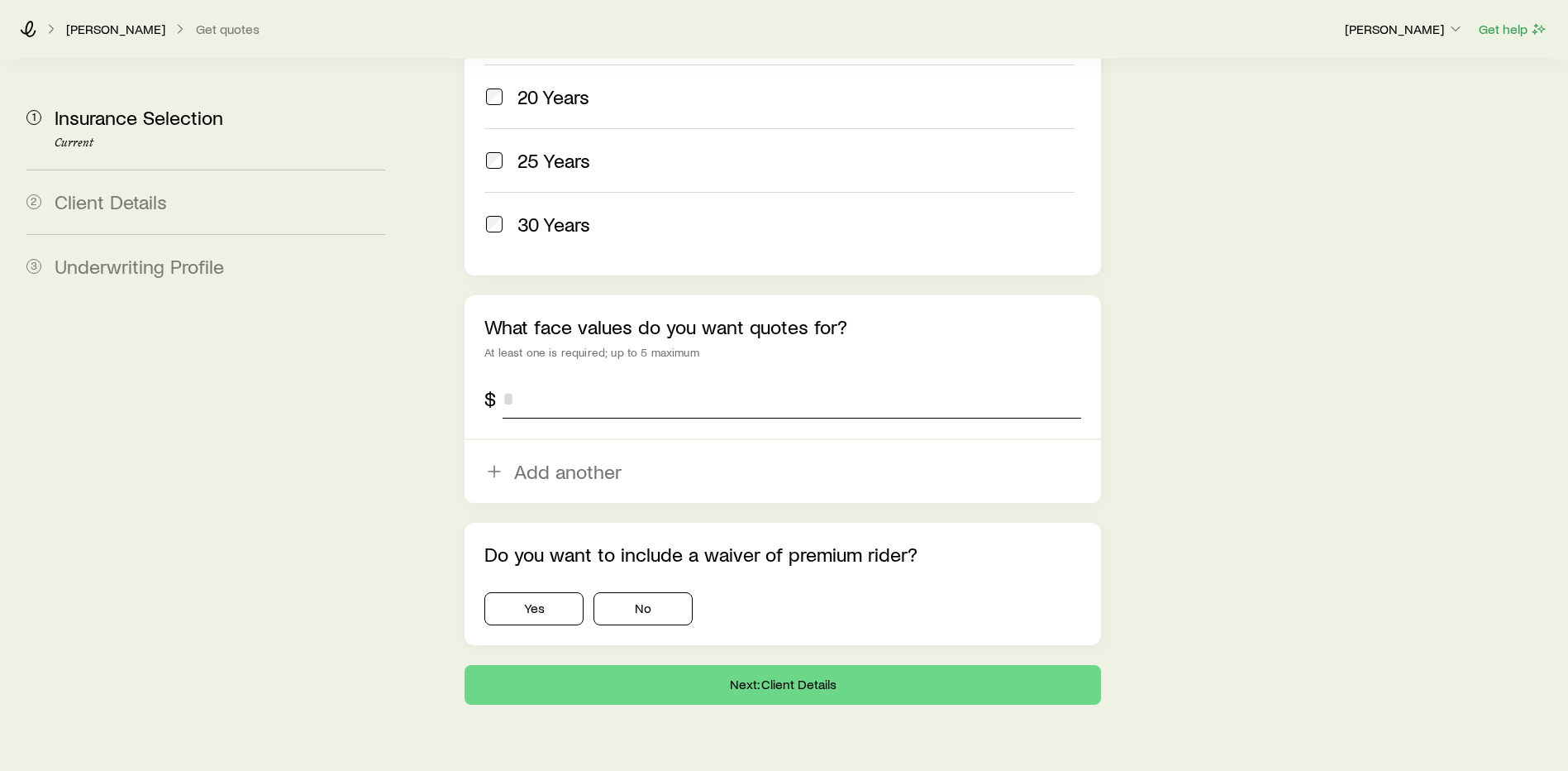
click at [630, 379] on input "tel" at bounding box center [792, 398] width 579 height 40
type input "*********"
click at [652, 592] on button "No" at bounding box center [643, 609] width 100 height 33
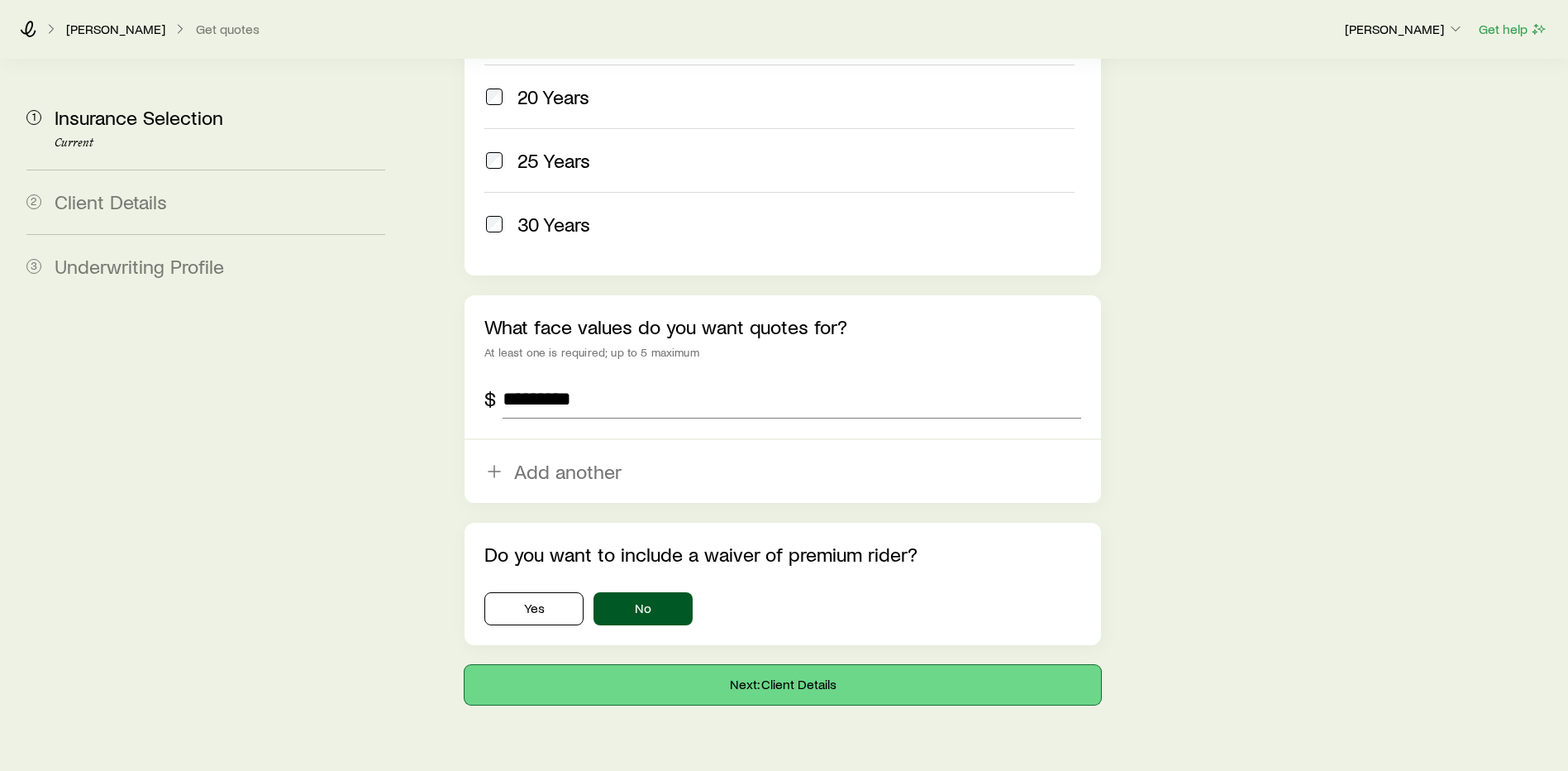
click at [718, 664] on button "Next: Client Details" at bounding box center [782, 684] width 637 height 40
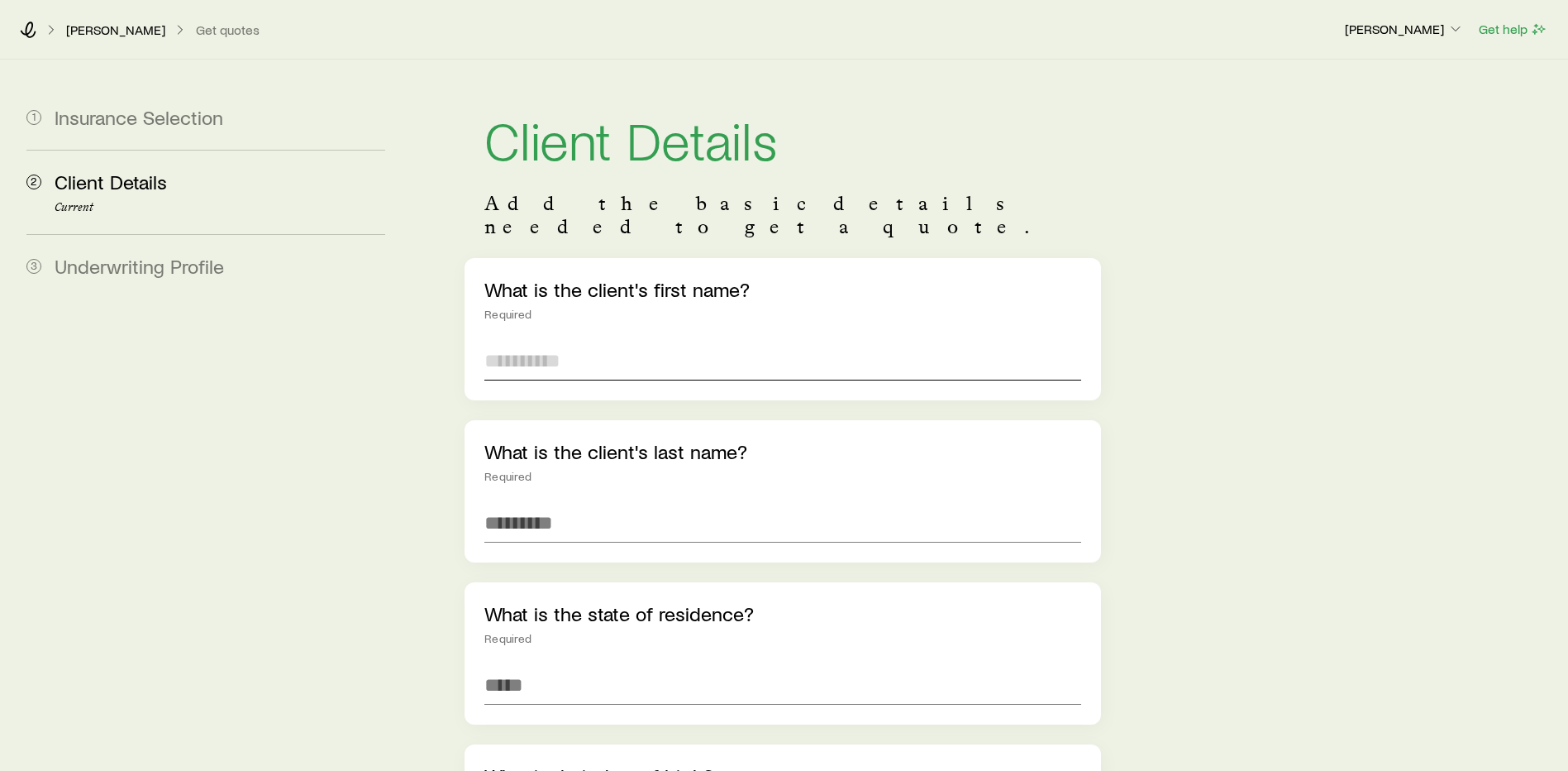
click at [652, 341] on input "text" at bounding box center [783, 360] width 597 height 40
type input "*****"
type input "****"
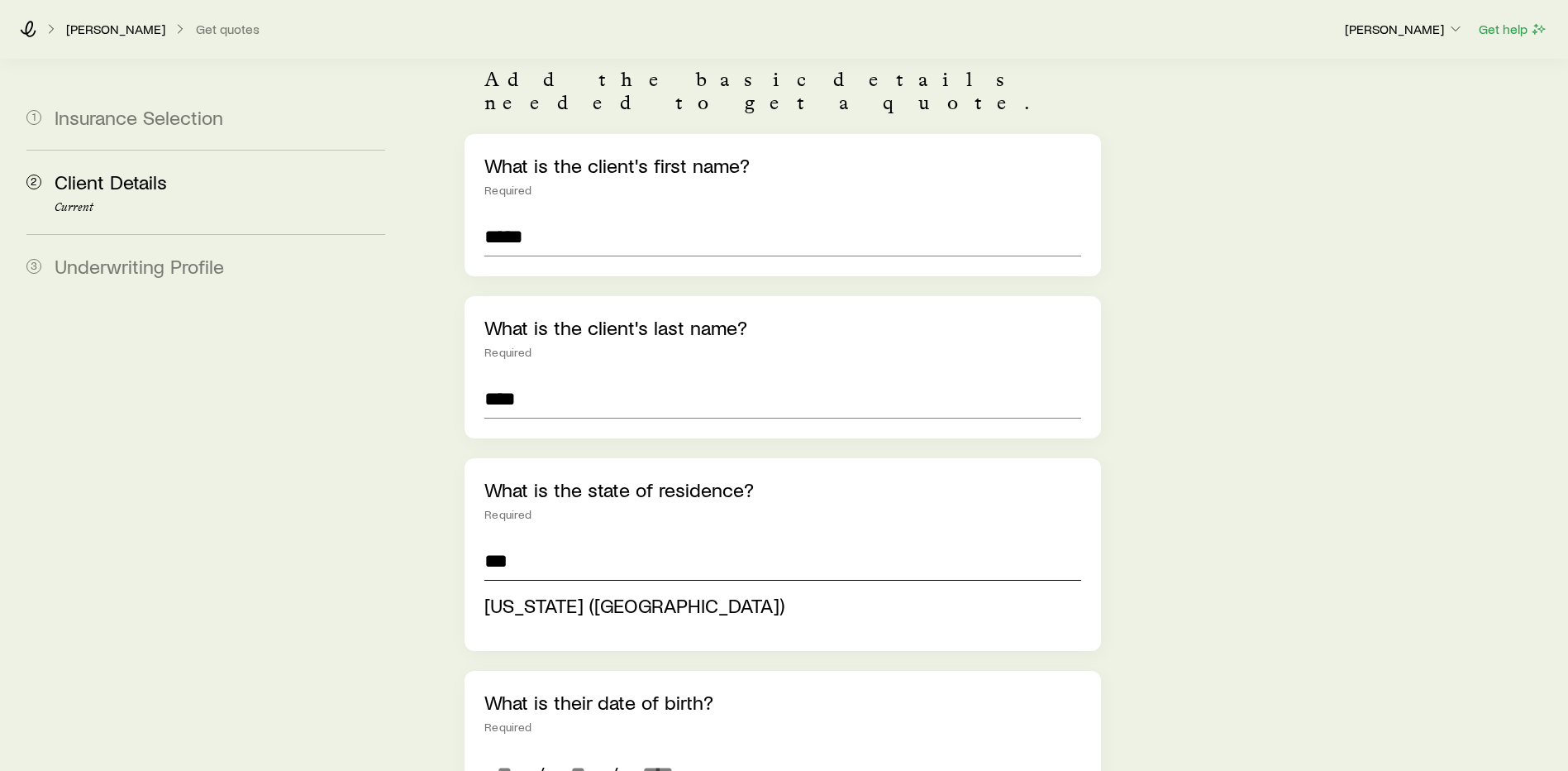
scroll to position [248, 0]
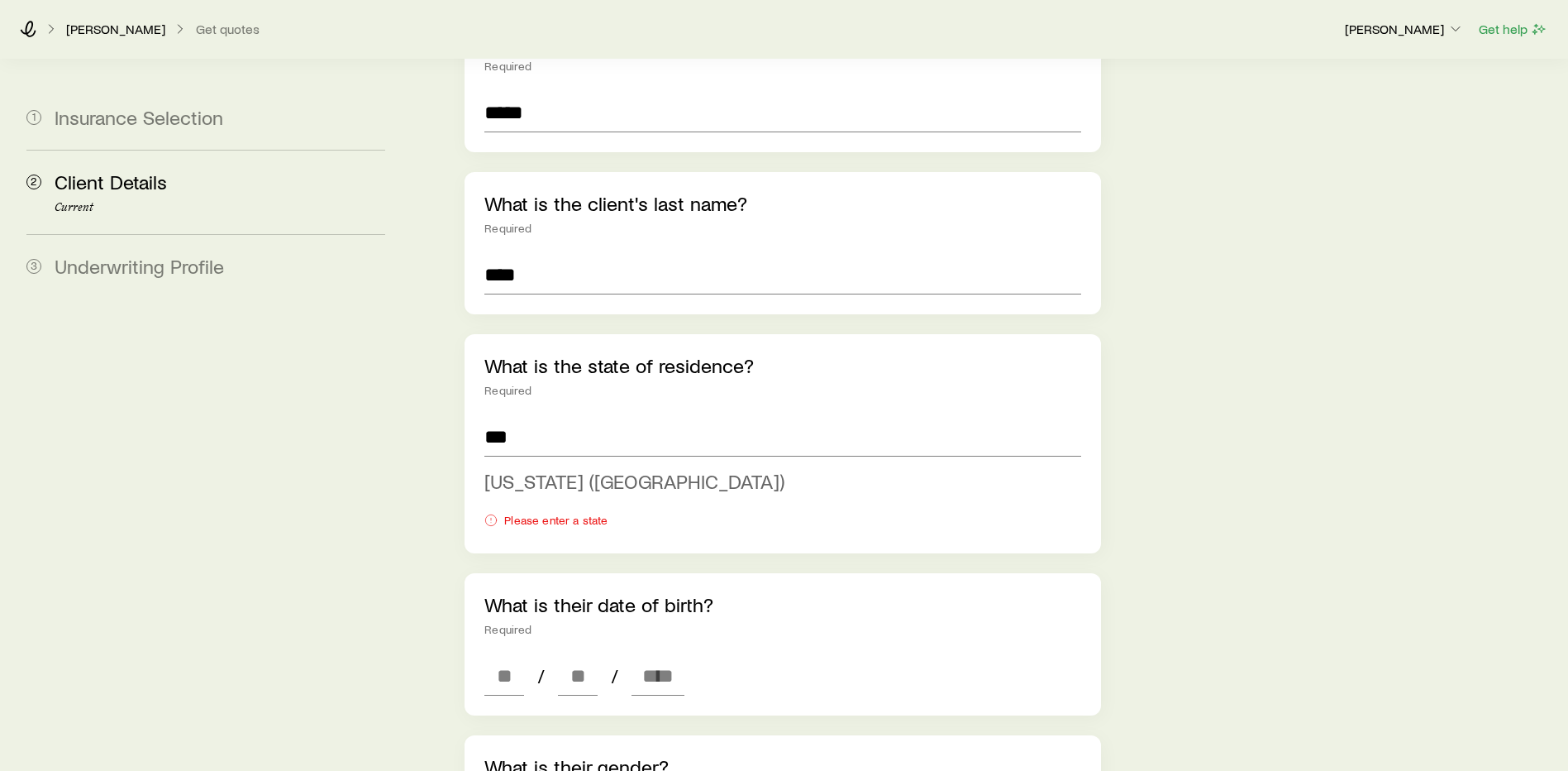
click at [517, 469] on span "[US_STATE] ([GEOGRAPHIC_DATA])" at bounding box center [634, 480] width 300 height 24
type input "**********"
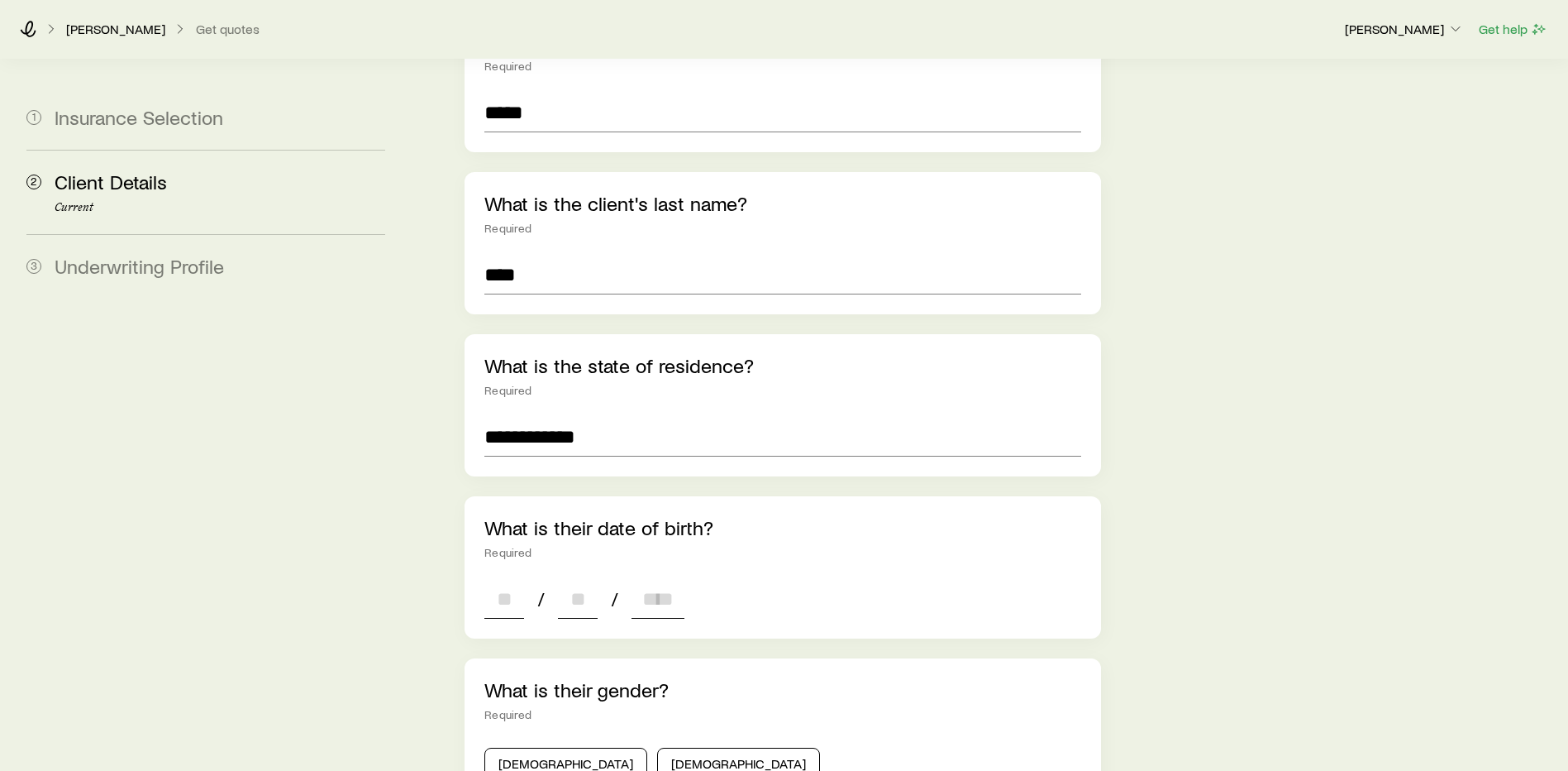
click at [500, 579] on input at bounding box center [504, 598] width 40 height 40
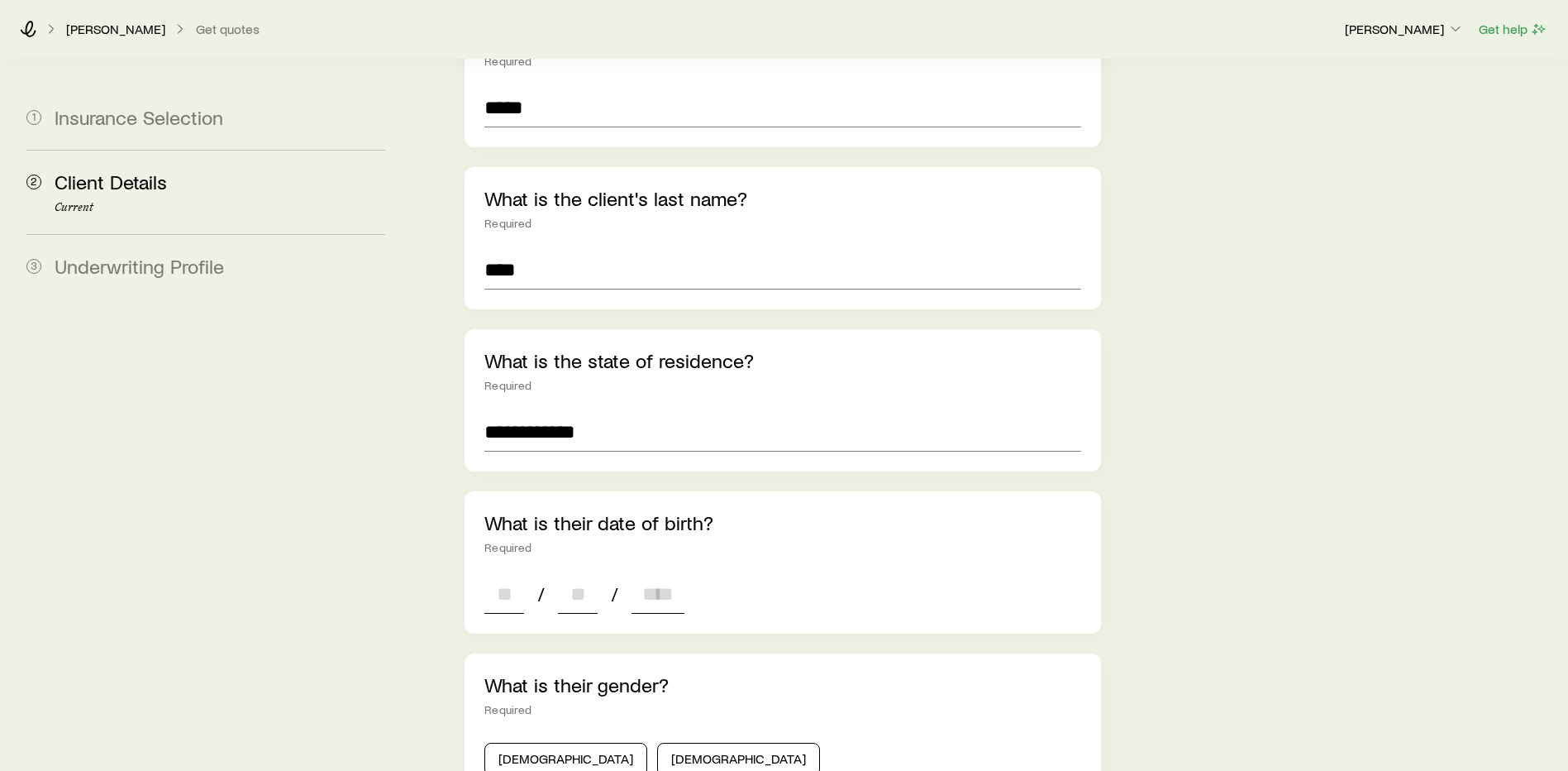
scroll to position [579, 0]
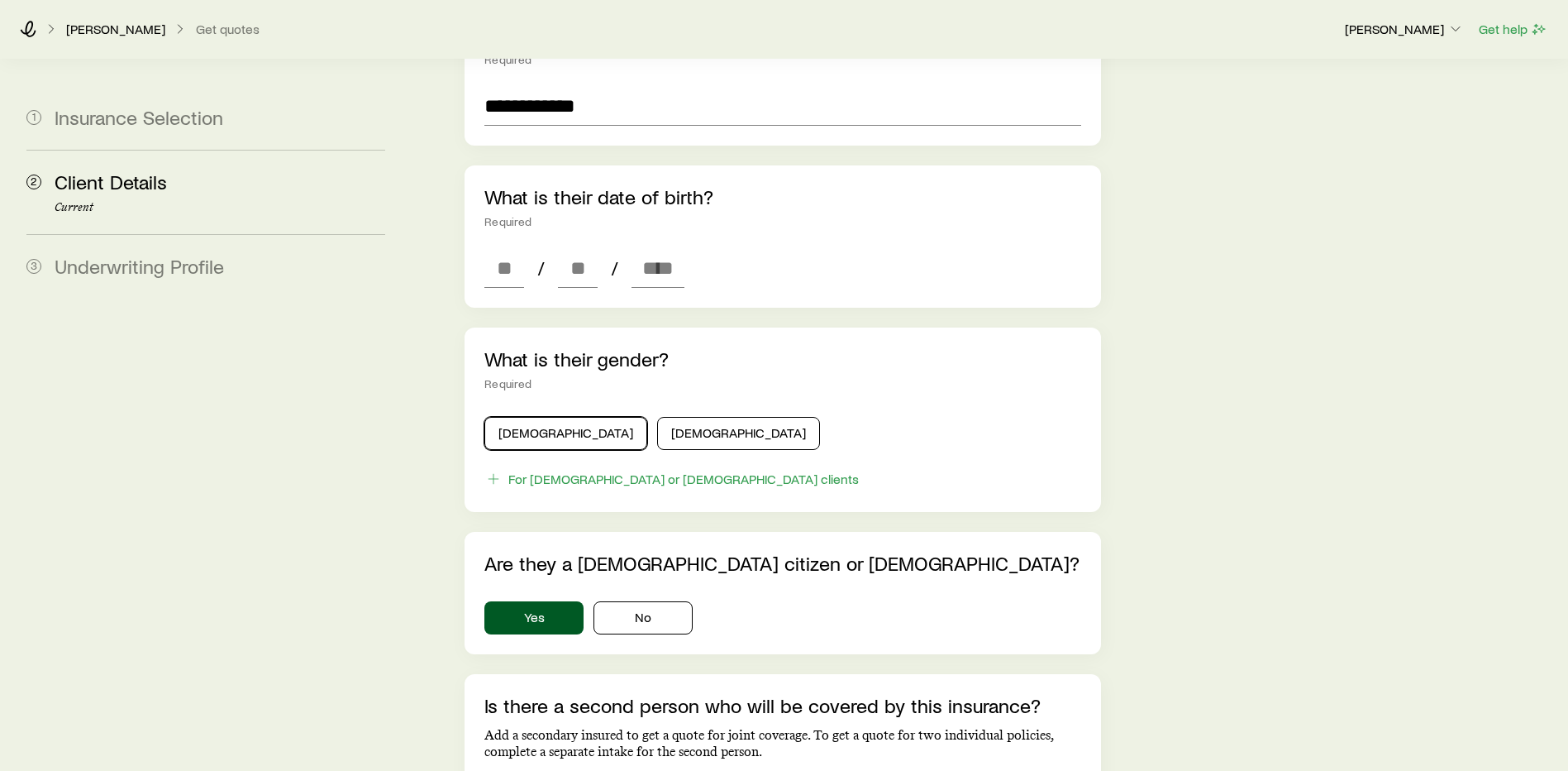
click at [550, 411] on div "What is their gender? Required [DEMOGRAPHIC_DATA] [DEMOGRAPHIC_DATA] For [DEMOG…" at bounding box center [782, 419] width 637 height 184
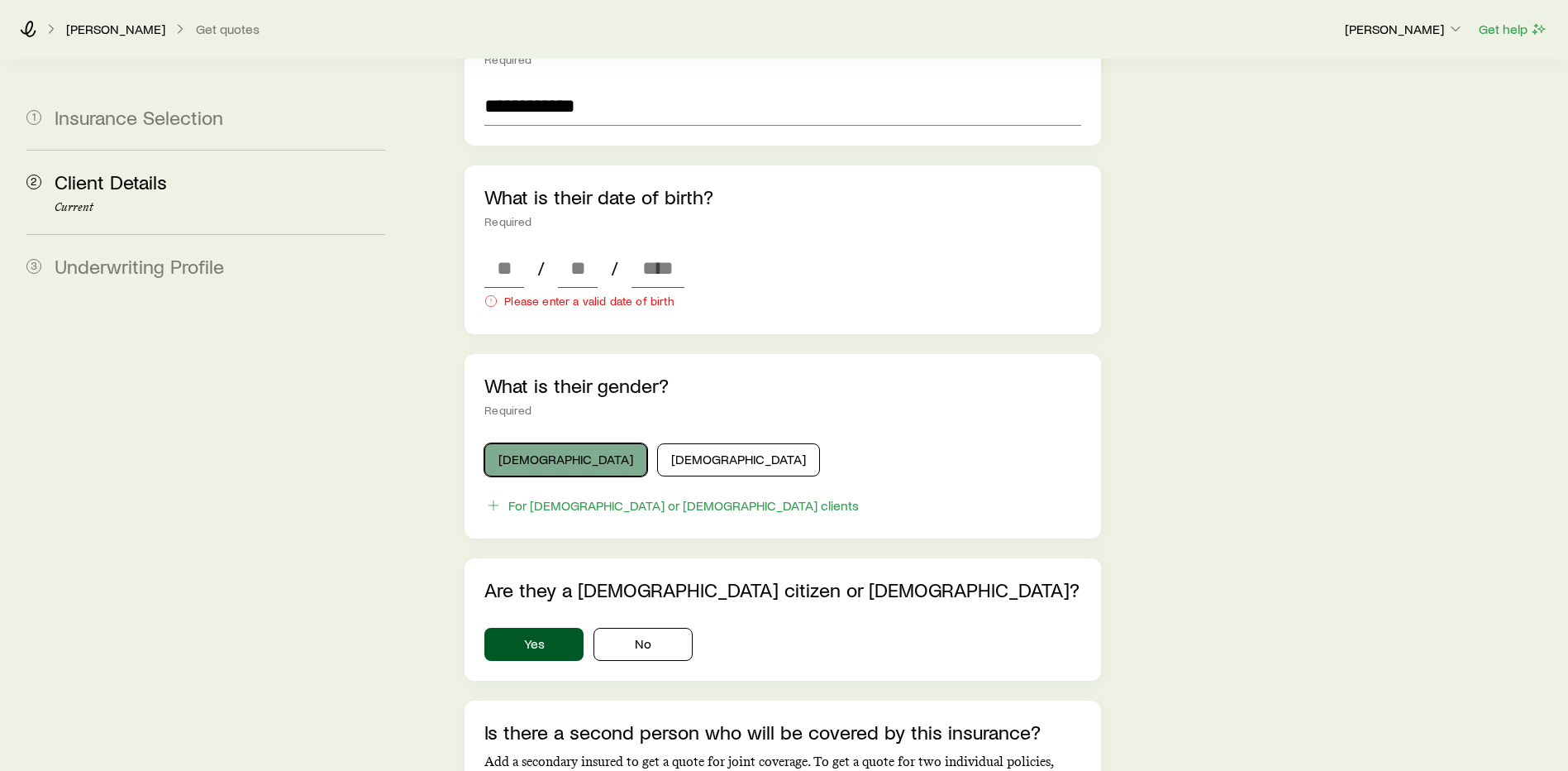
click at [527, 443] on button "[DEMOGRAPHIC_DATA]" at bounding box center [566, 460] width 163 height 33
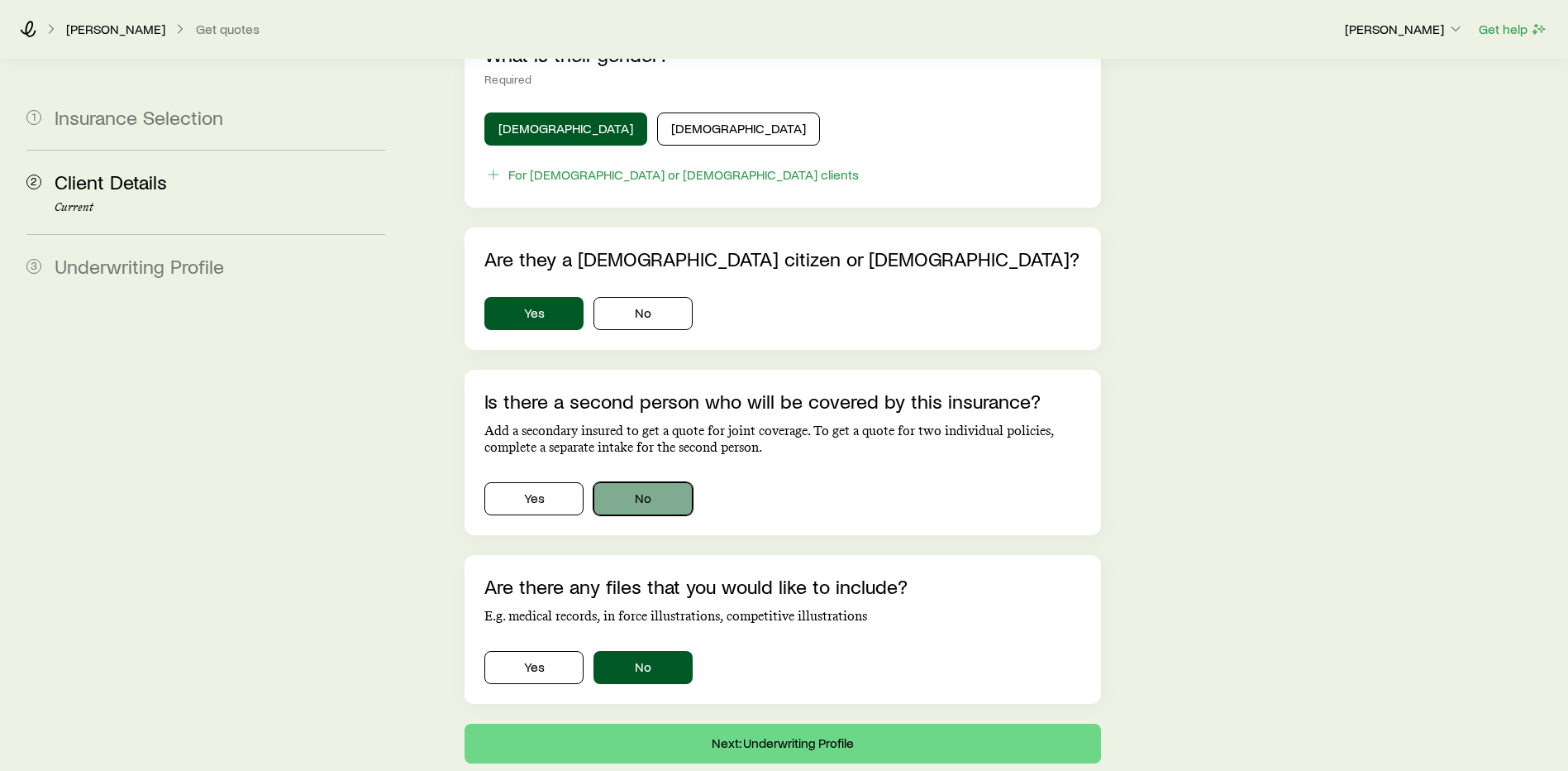
click at [655, 482] on button "No" at bounding box center [643, 499] width 100 height 33
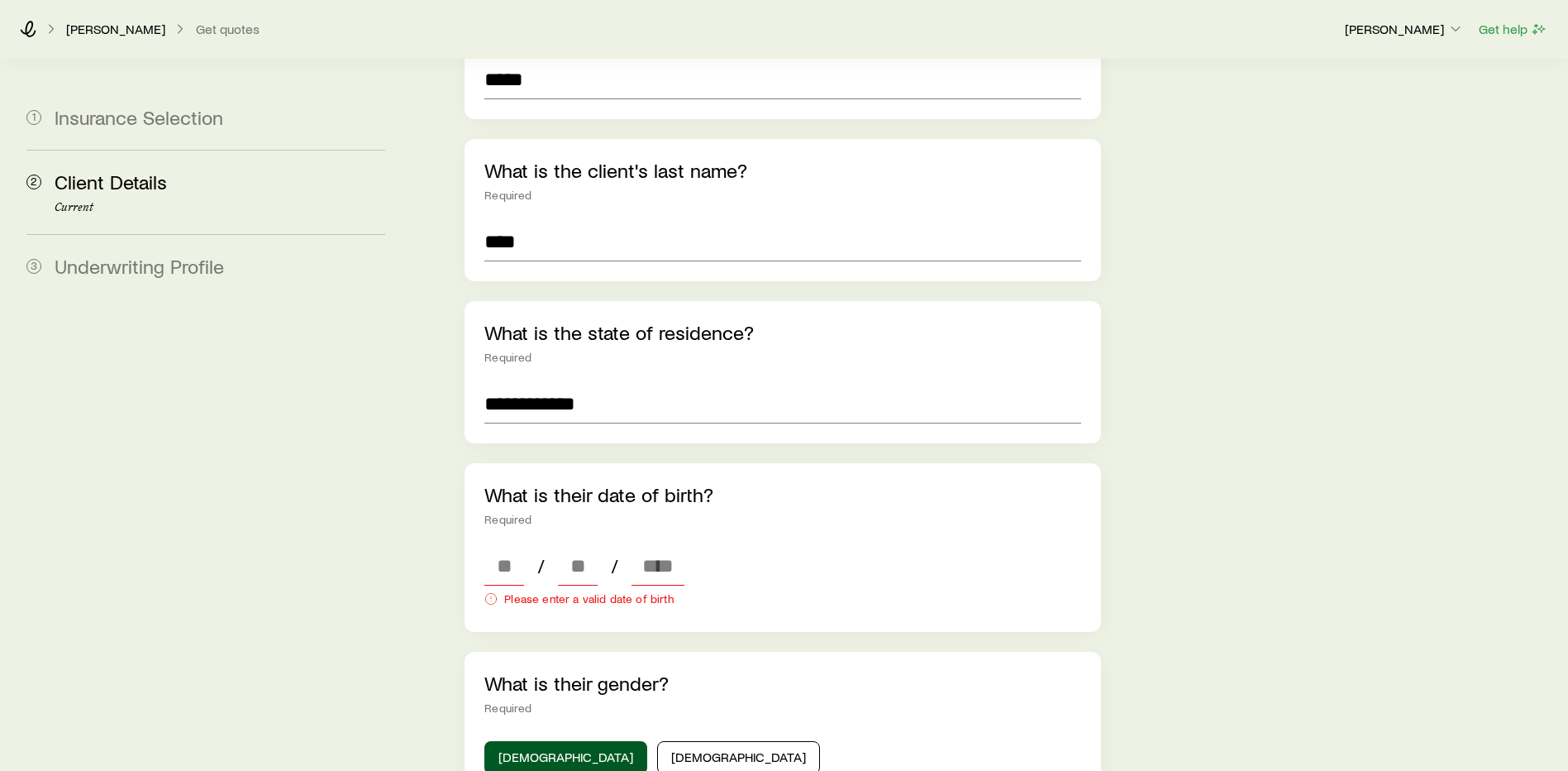
scroll to position [330, 0]
